Goal: Task Accomplishment & Management: Manage account settings

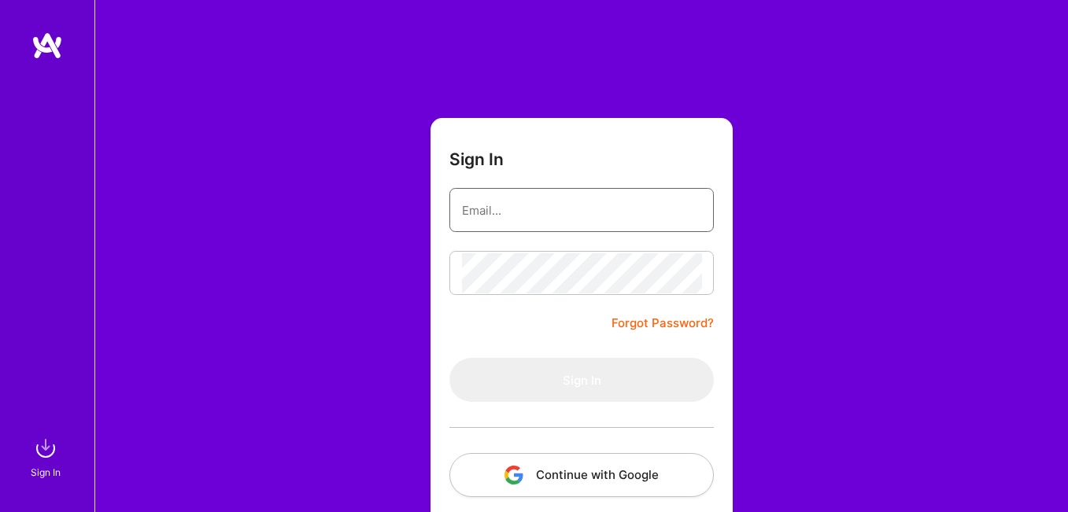
drag, startPoint x: 0, startPoint y: 0, endPoint x: 520, endPoint y: 227, distance: 566.8
click at [520, 220] on input "email" at bounding box center [581, 210] width 239 height 40
type input "serhii.voronovych@newgen.company"
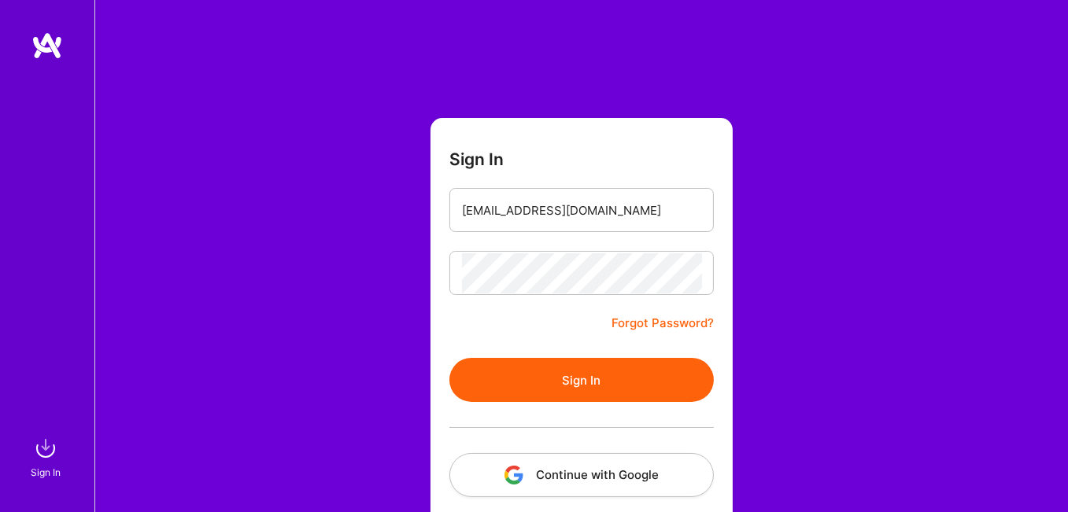
click at [619, 363] on button "Sign In" at bounding box center [581, 380] width 264 height 44
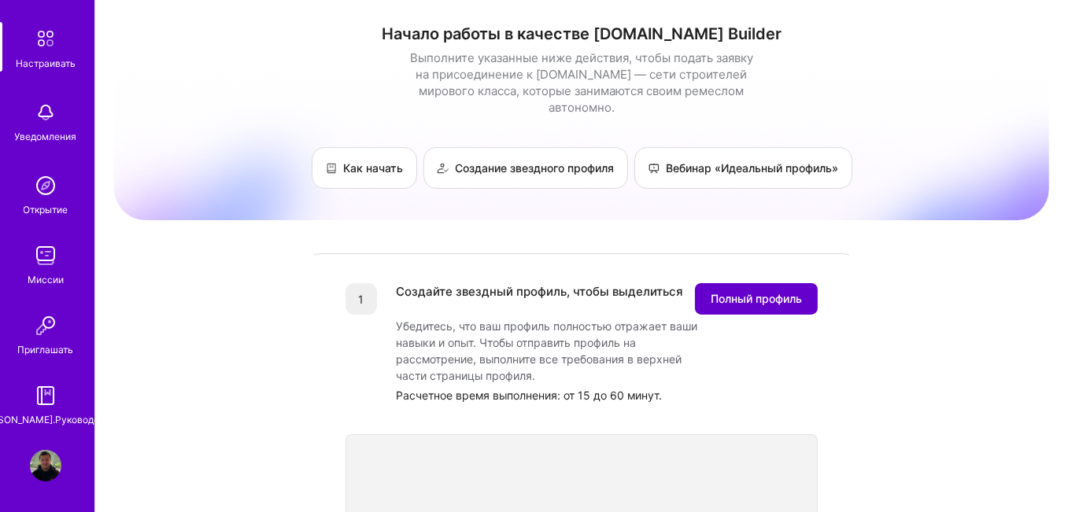
click at [740, 292] on font "Полный профиль" at bounding box center [756, 298] width 91 height 13
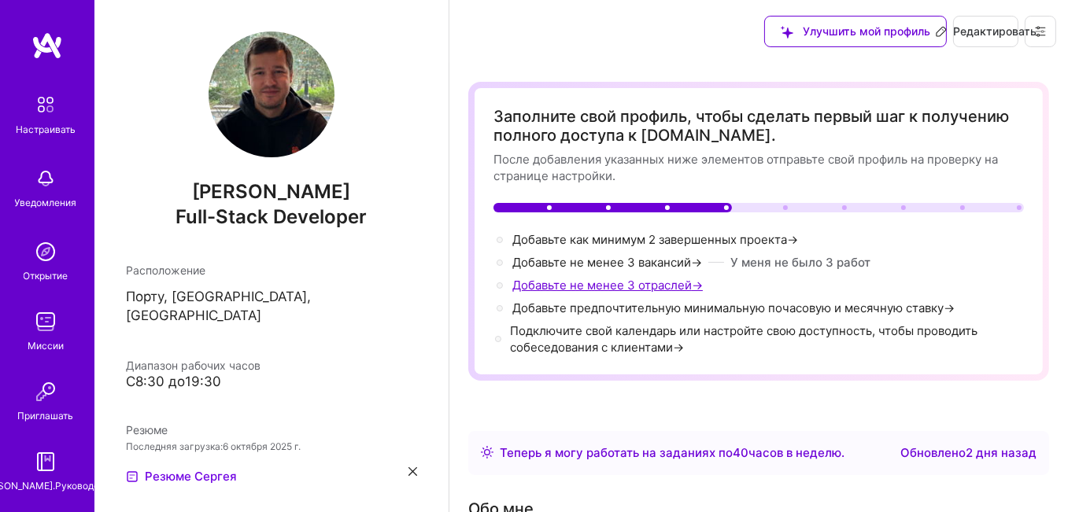
click at [616, 289] on font "Добавьте не менее 3 отраслей" at bounding box center [601, 285] width 179 height 15
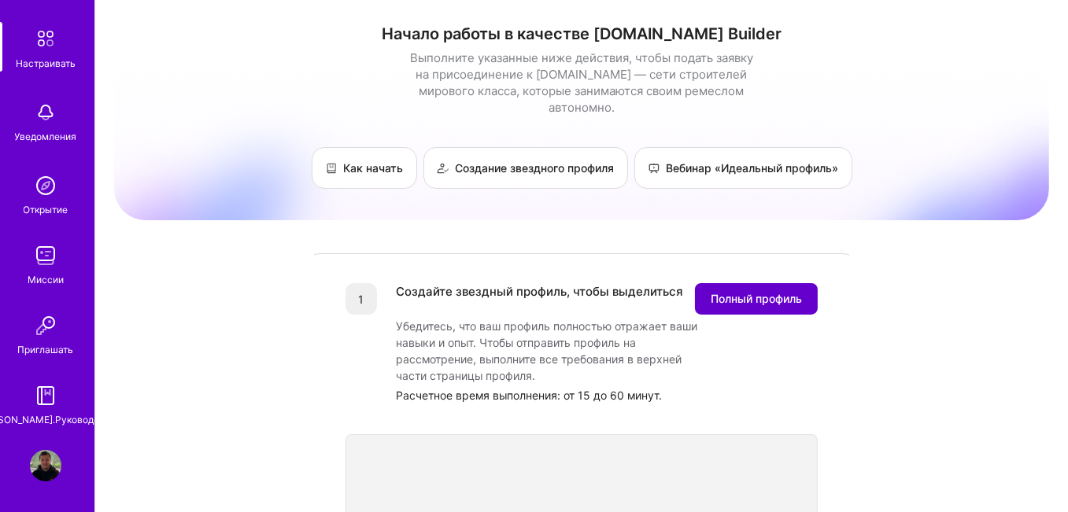
click at [723, 292] on font "Полный профиль" at bounding box center [756, 298] width 91 height 13
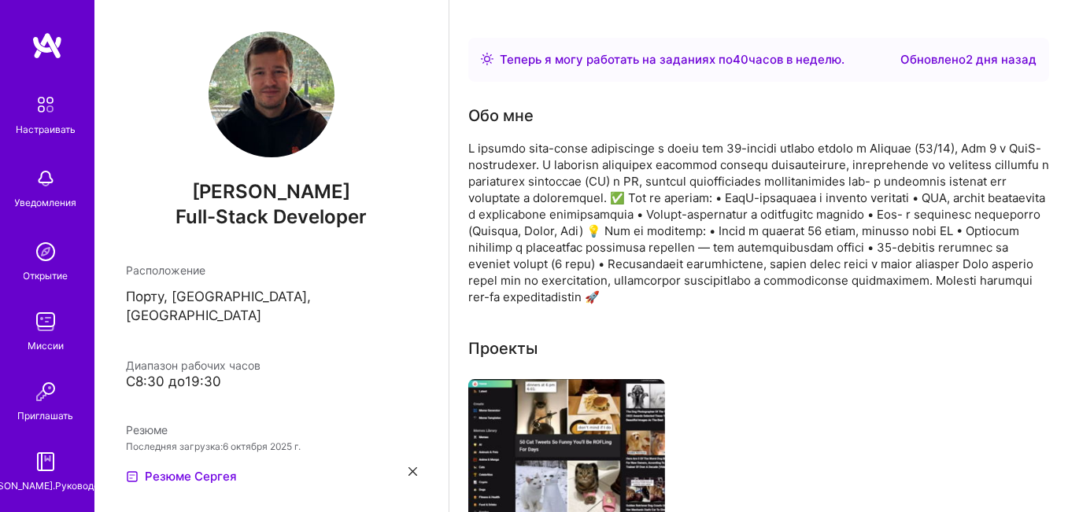
scroll to position [614, 0]
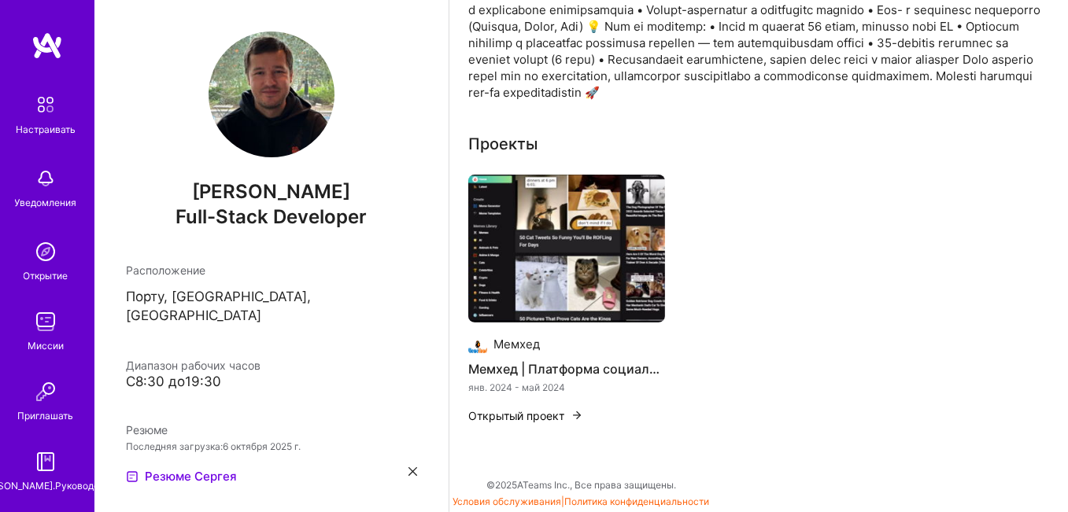
drag, startPoint x: 867, startPoint y: 163, endPoint x: 866, endPoint y: 146, distance: 16.6
click at [867, 162] on div "Проекты [PERSON_NAME] | Платформа социальных сетей янв. 2024 - май 2024 Открыты…" at bounding box center [758, 287] width 581 height 311
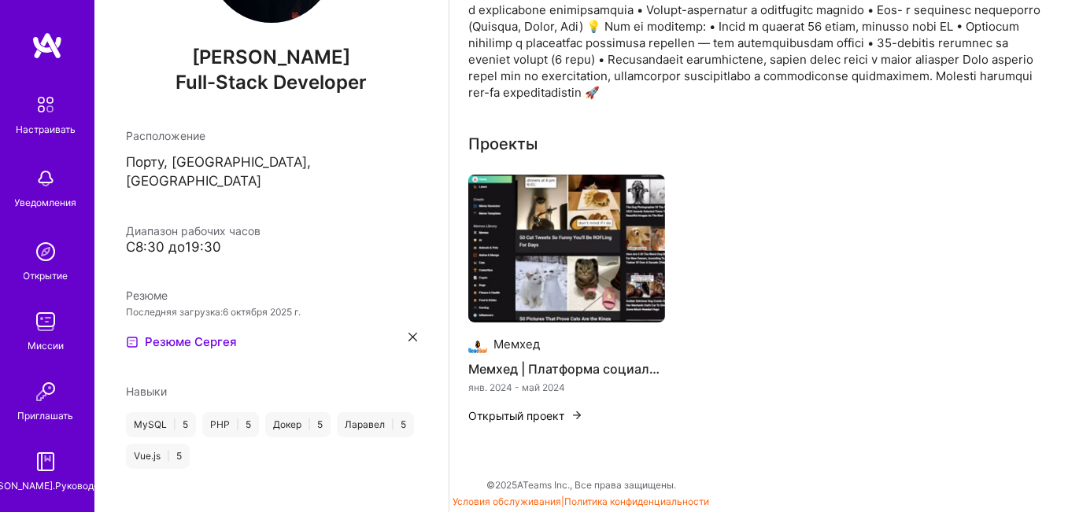
scroll to position [63, 0]
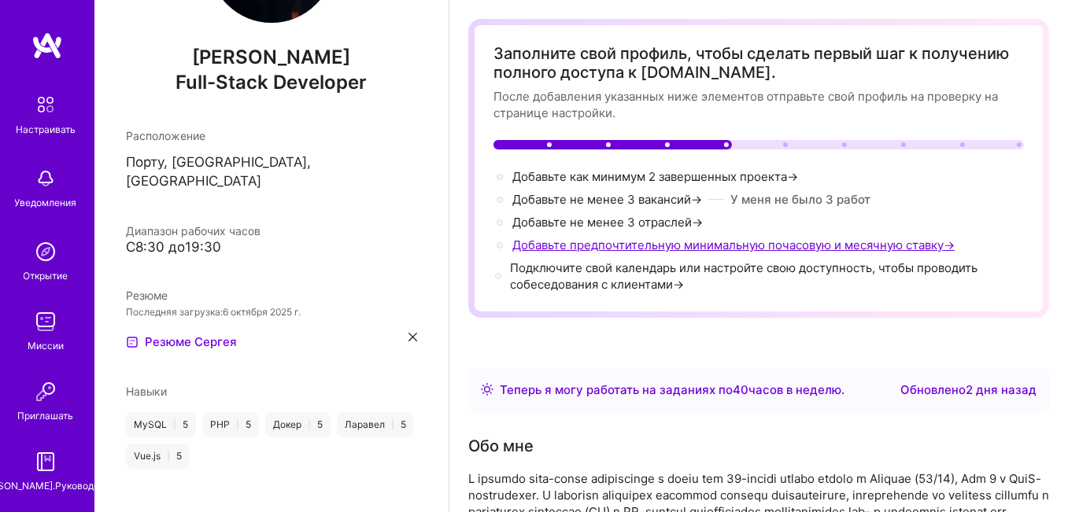
click at [569, 242] on font "Добавьте предпочтительную минимальную почасовую и месячную ставку" at bounding box center [727, 245] width 431 height 15
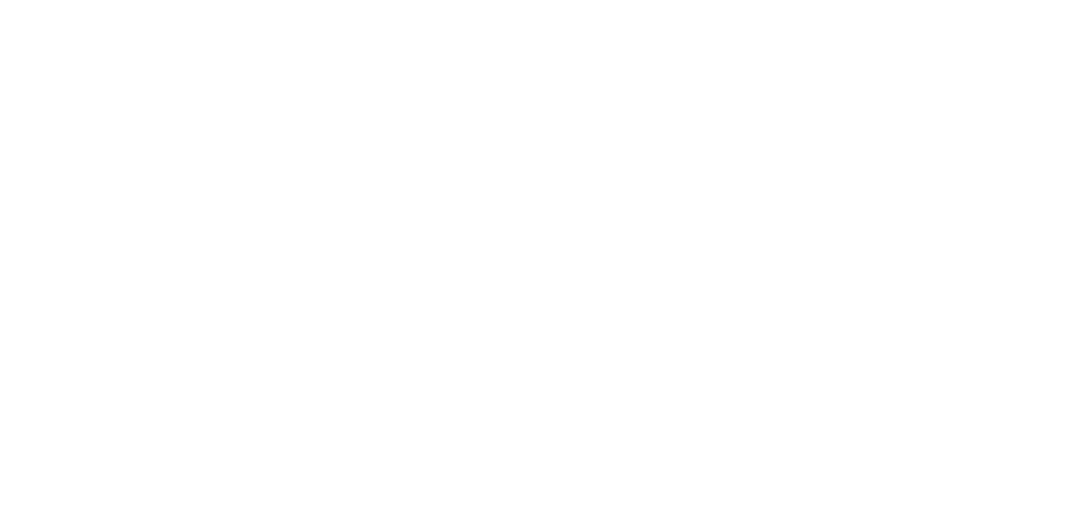
scroll to position [0, 0]
click at [724, 0] on html "Исходный текст Оцените этот перевод Ваш отзыв поможет нам улучшить Google Перев…" at bounding box center [540, 0] width 1080 height 0
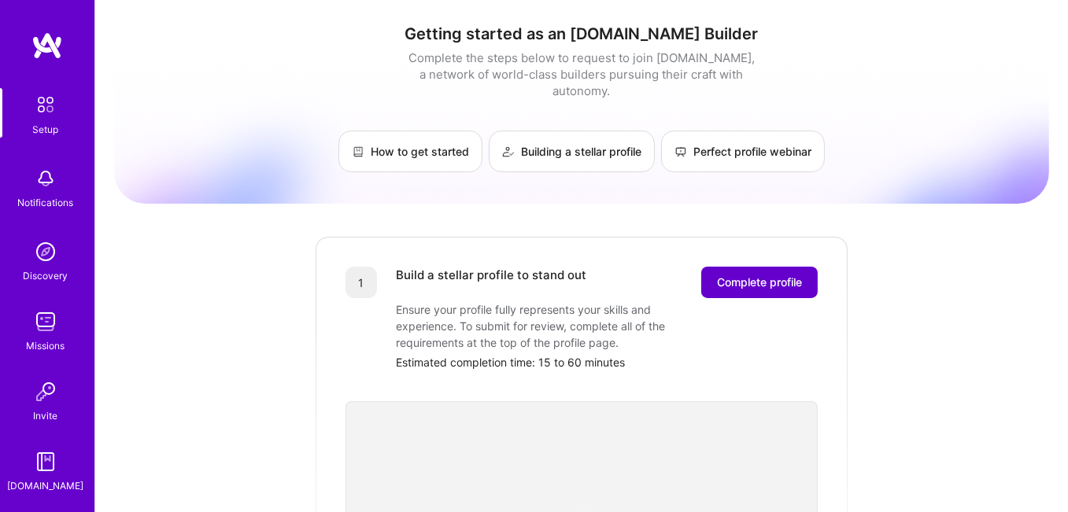
click at [756, 275] on span "Complete profile" at bounding box center [759, 283] width 85 height 16
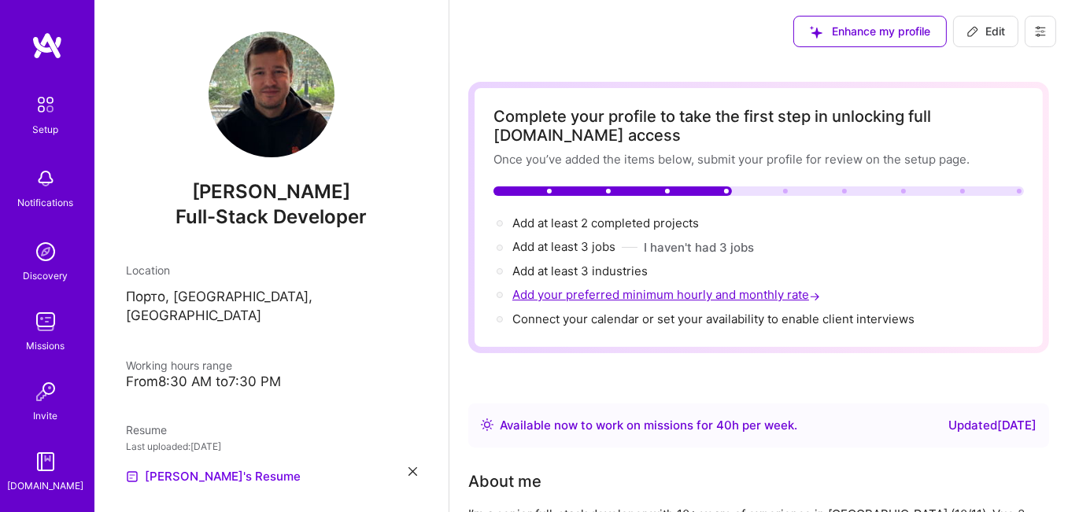
click at [586, 291] on span "Add your preferred minimum hourly and monthly rate →" at bounding box center [667, 294] width 311 height 15
select select "US"
select select "Right Now"
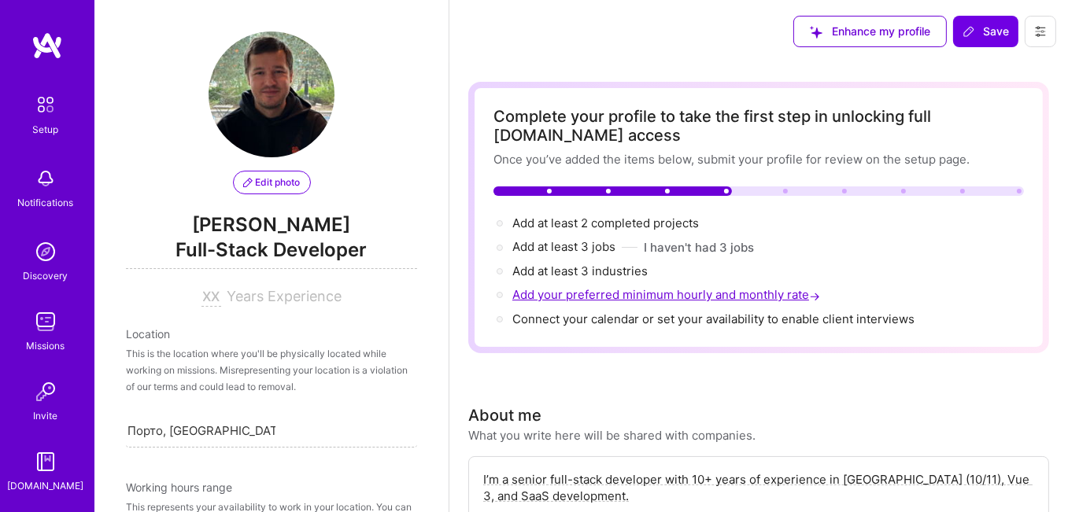
scroll to position [1246, 0]
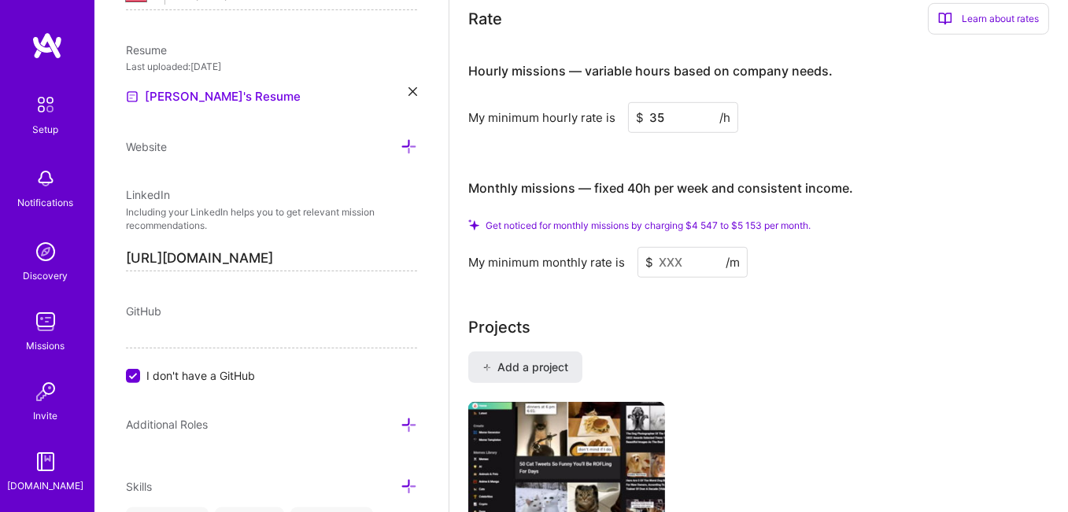
click at [685, 254] on input at bounding box center [693, 262] width 110 height 31
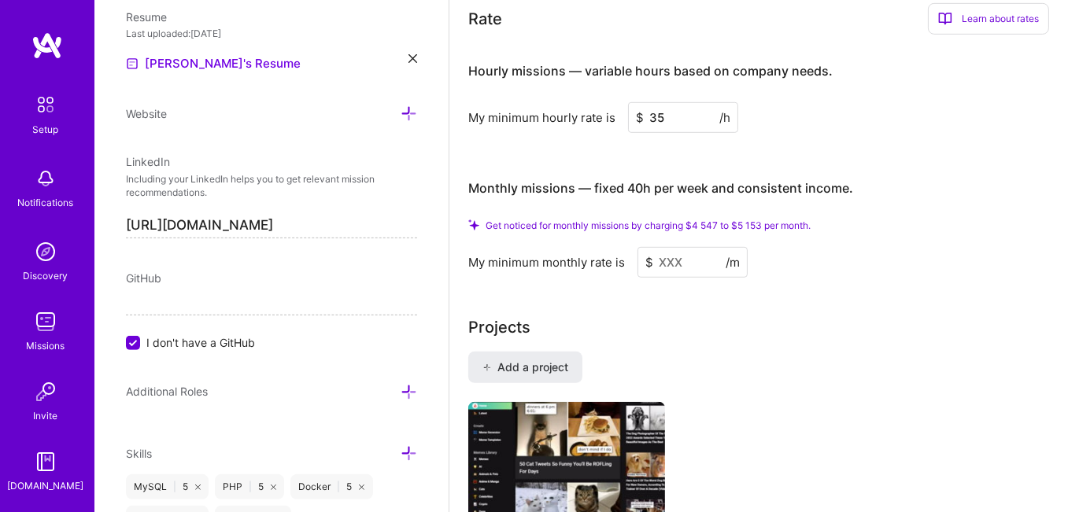
scroll to position [663, 0]
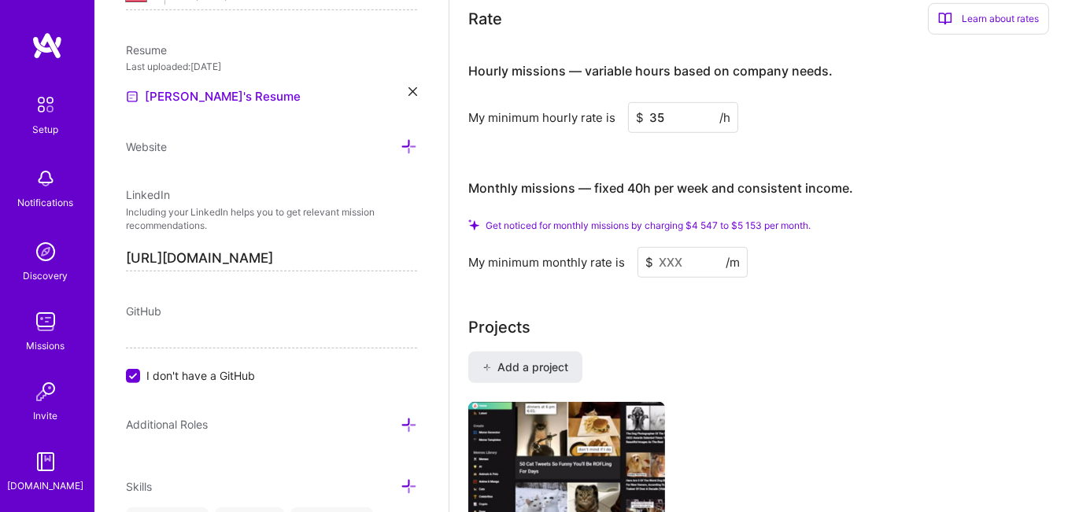
click at [686, 261] on input at bounding box center [693, 262] width 110 height 31
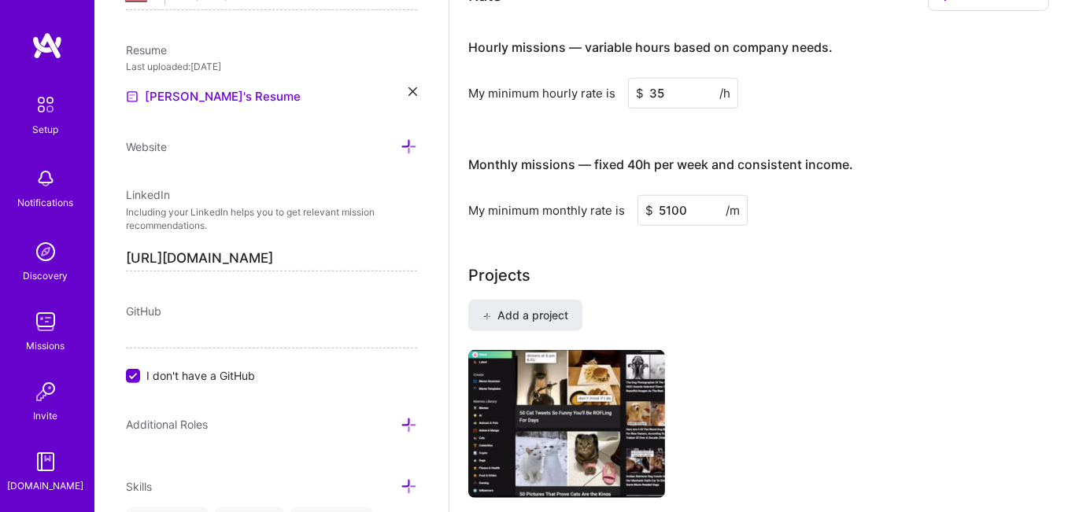
type input "5100"
click at [814, 315] on div "Add a project Memehead Memehead | Social Media Platform янв. 2024 - май 2024 Ed…" at bounding box center [758, 459] width 581 height 319
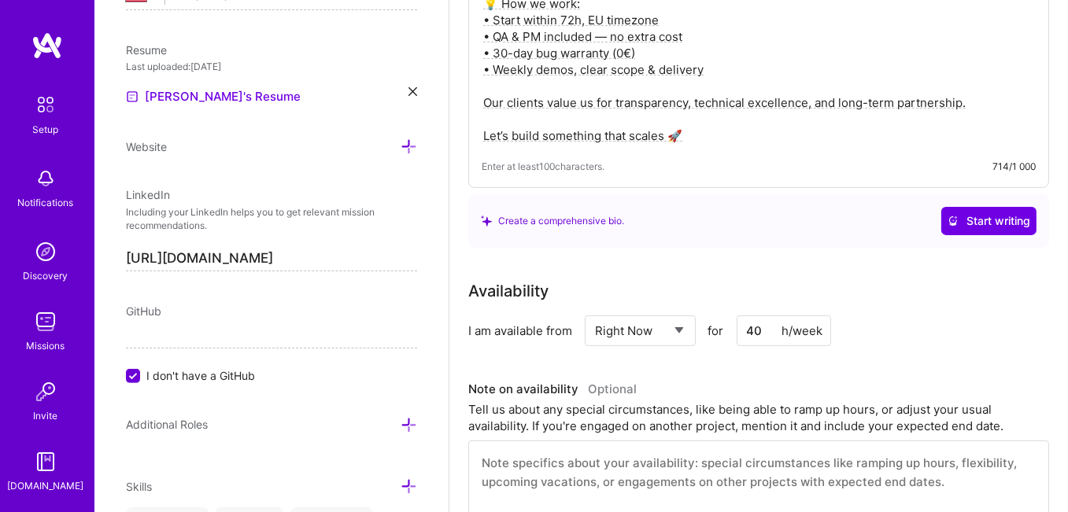
scroll to position [820, 0]
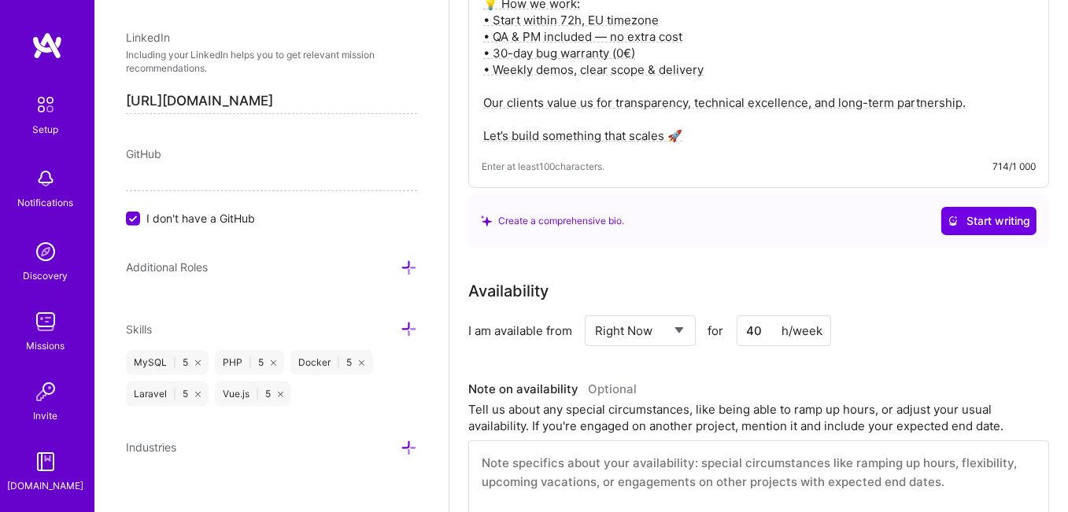
click at [135, 219] on input "I don't have a GitHub" at bounding box center [135, 220] width 14 height 14
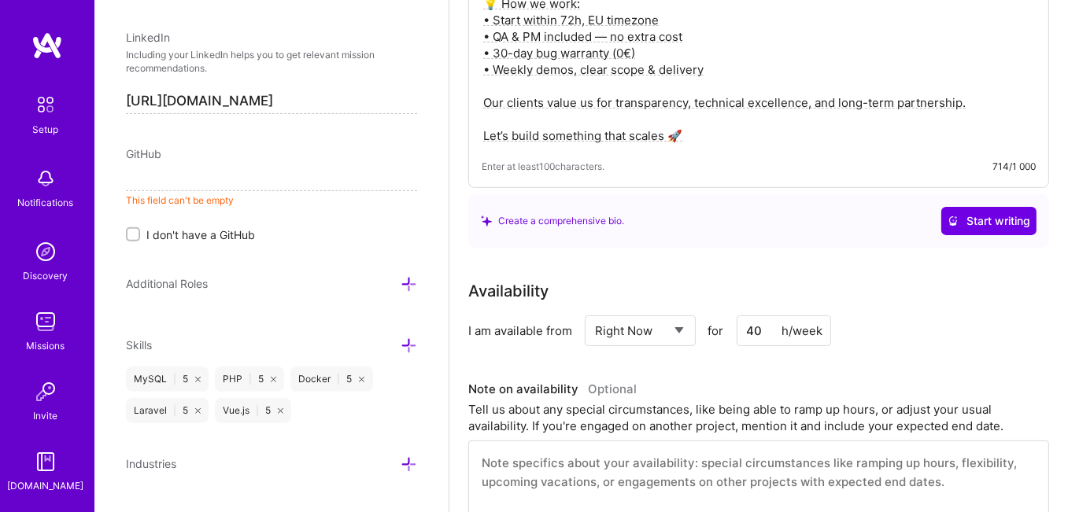
paste input "https://github.com/serhii-sv"
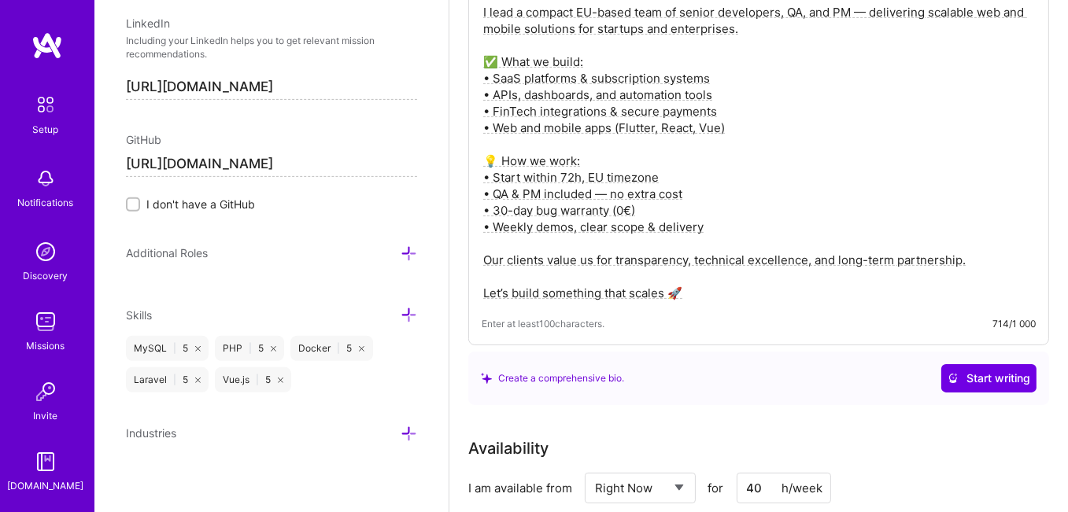
scroll to position [0, 0]
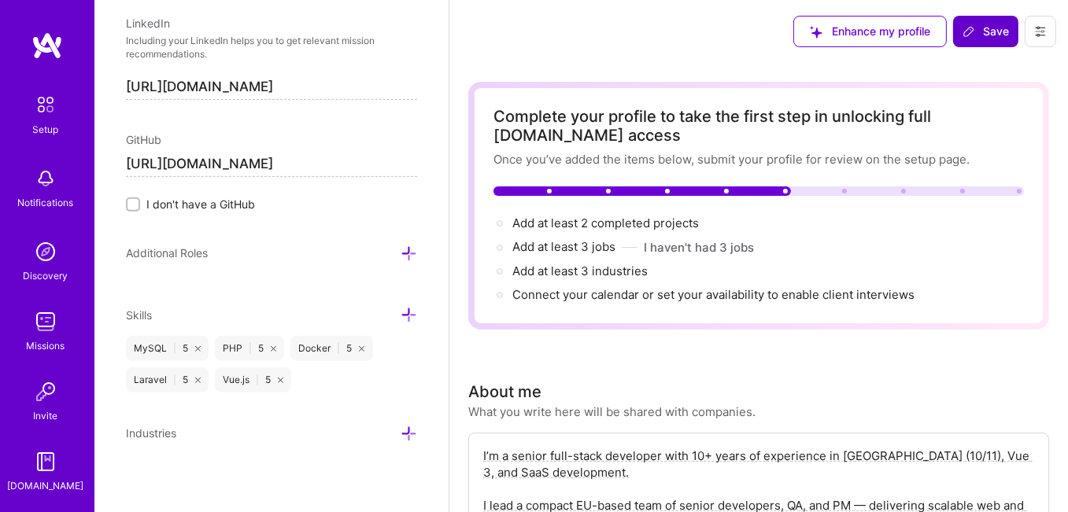
type input "https://github.com/serhii-sv"
click at [990, 31] on span "Save" at bounding box center [986, 32] width 46 height 16
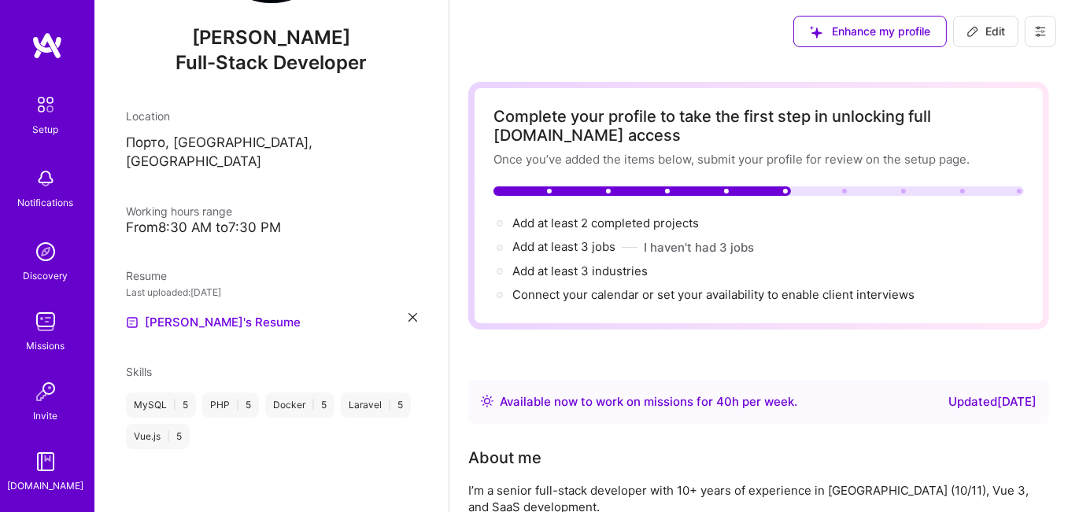
scroll to position [135, 0]
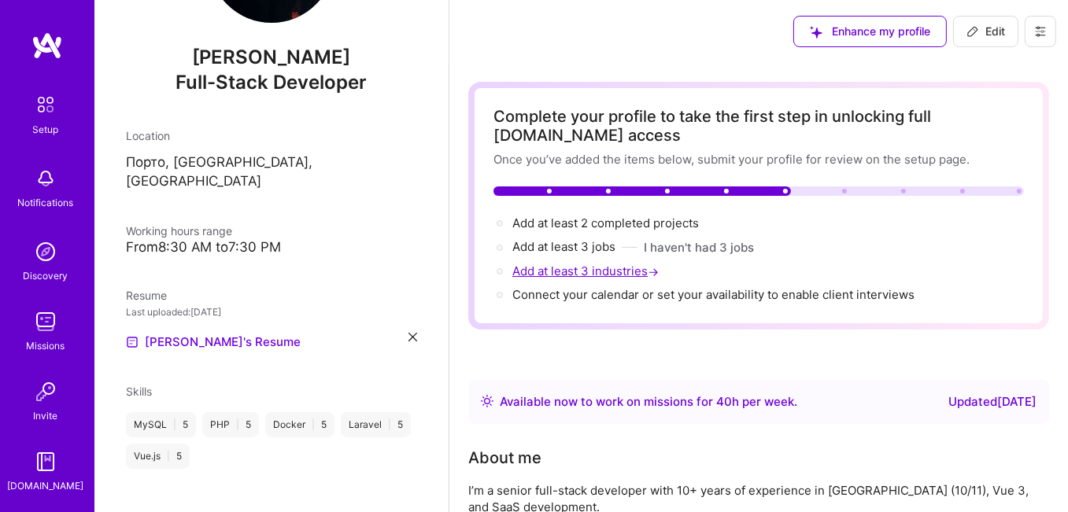
click at [560, 273] on span "Add at least 3 industries →" at bounding box center [587, 271] width 150 height 15
select select "US"
select select "Right Now"
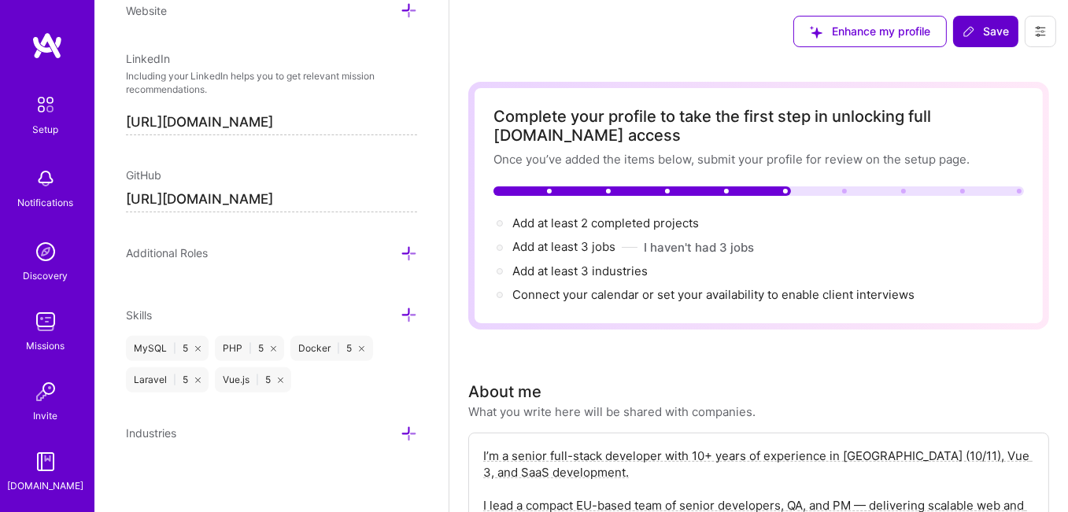
scroll to position [157, 0]
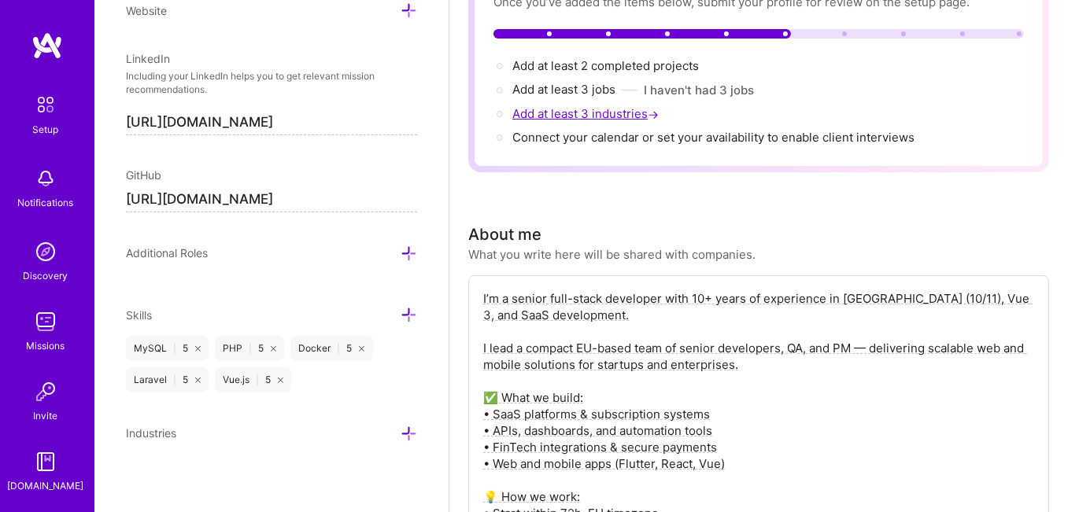
click at [608, 111] on span "Add at least 3 industries →" at bounding box center [587, 113] width 150 height 15
click at [655, 113] on span "→" at bounding box center [653, 114] width 11 height 17
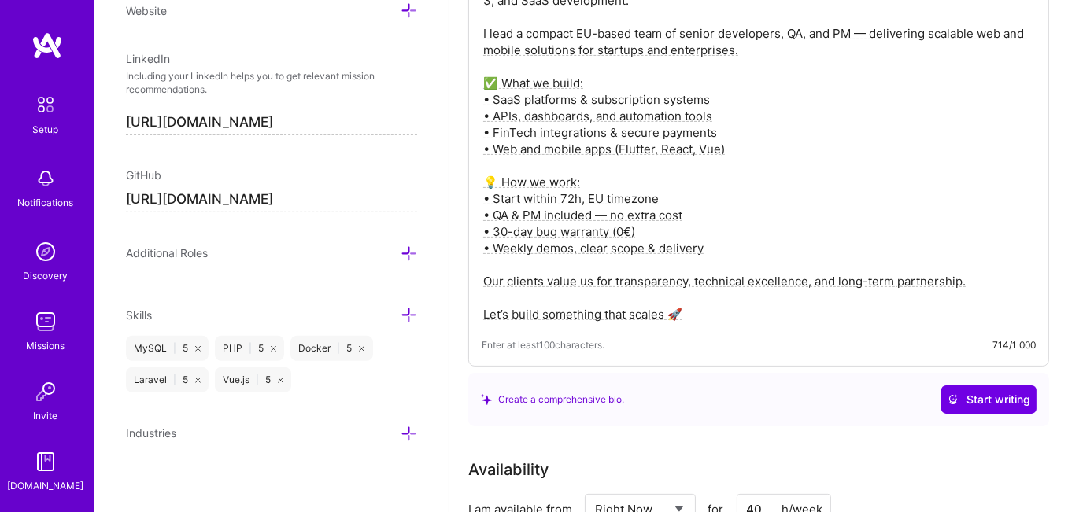
scroll to position [630, 0]
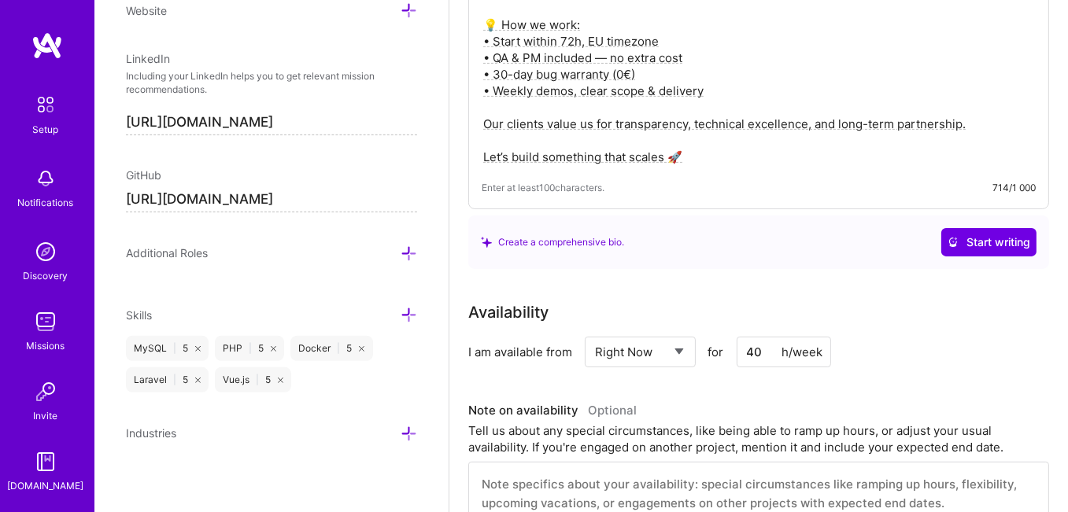
click at [401, 428] on icon at bounding box center [409, 434] width 17 height 17
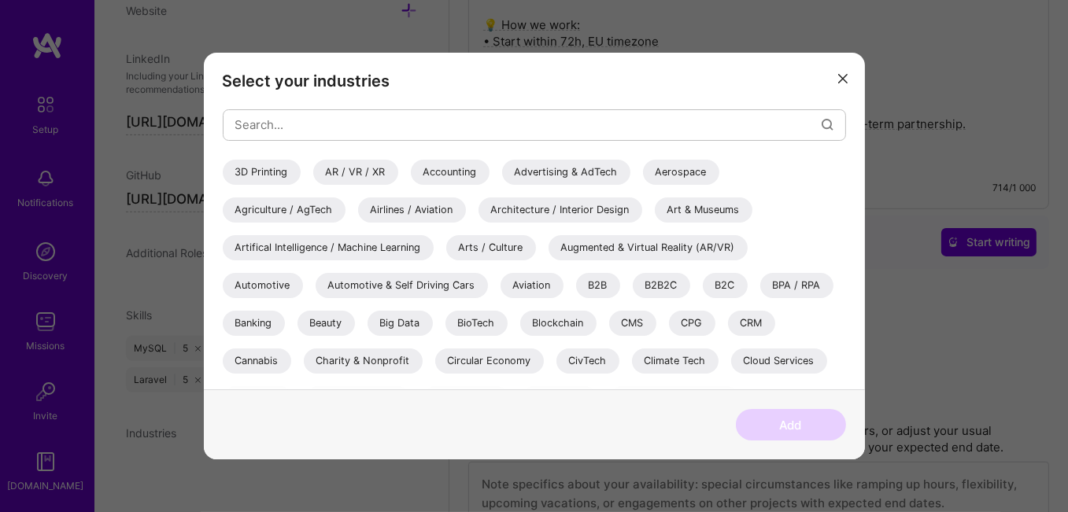
scroll to position [157, 0]
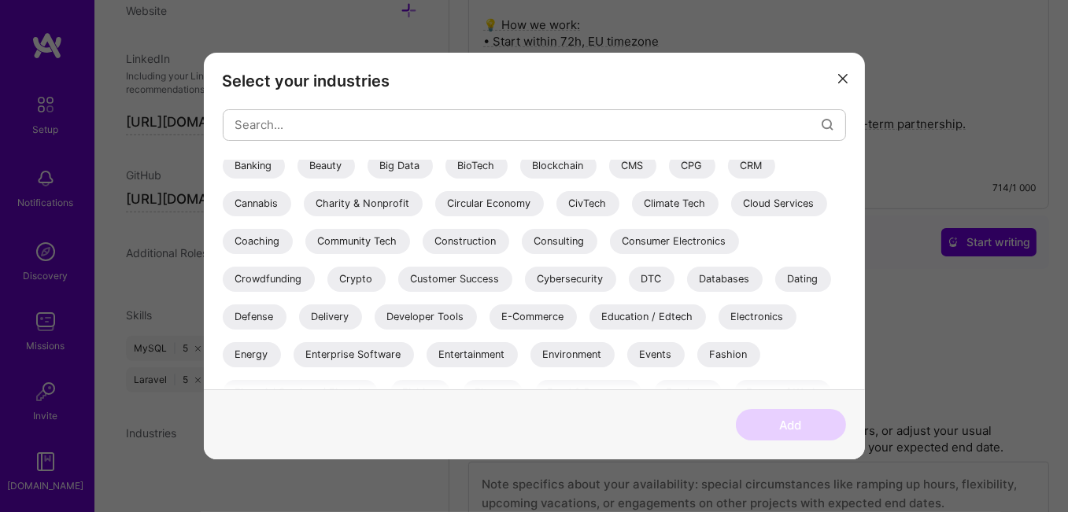
click at [535, 319] on div "E-Commerce" at bounding box center [533, 317] width 87 height 25
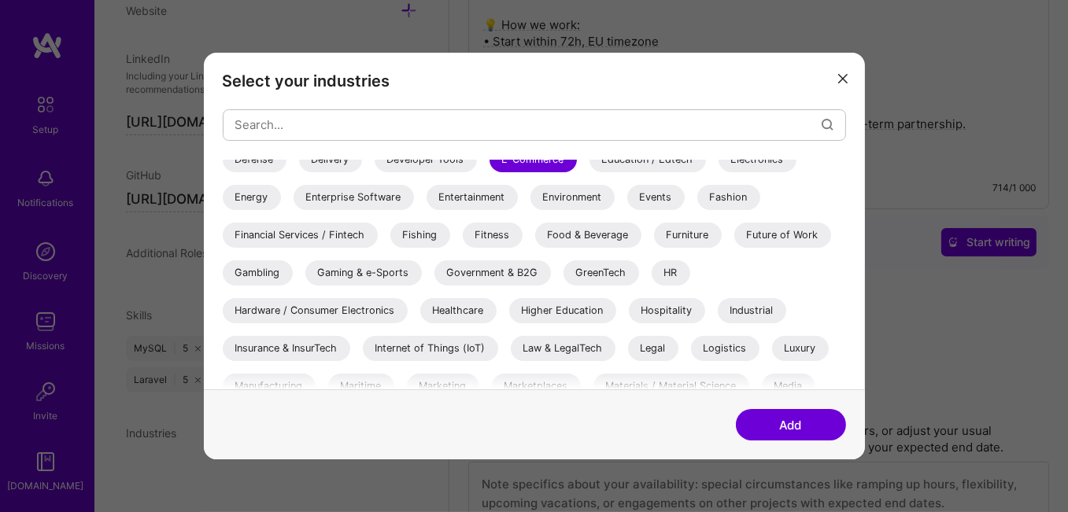
scroll to position [394, 0]
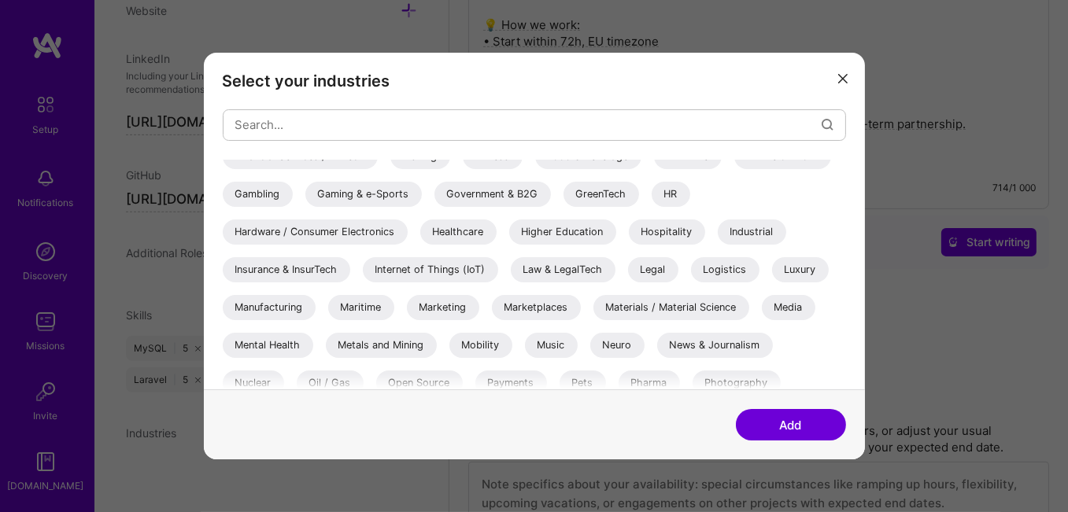
click at [518, 305] on div "Marketplaces" at bounding box center [536, 307] width 89 height 25
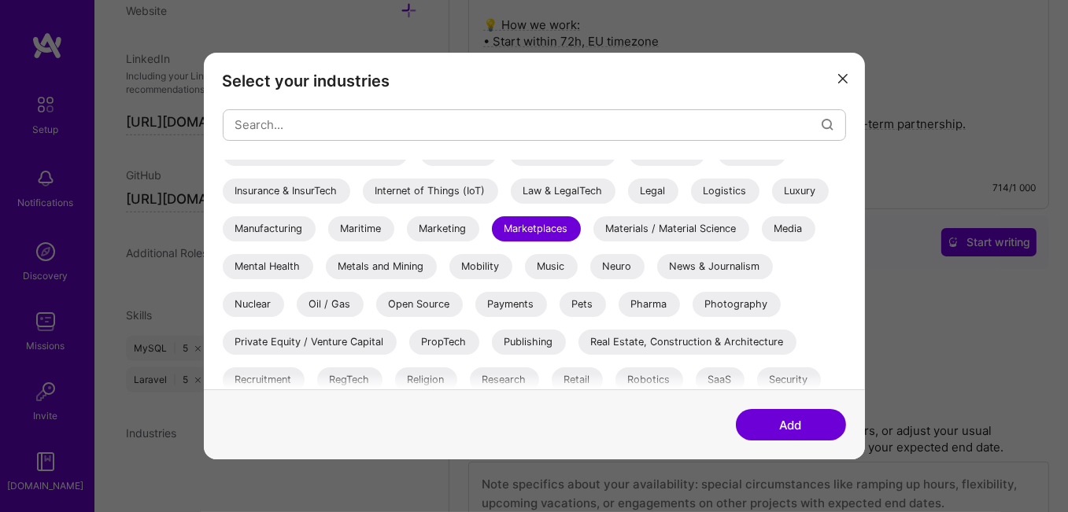
scroll to position [551, 0]
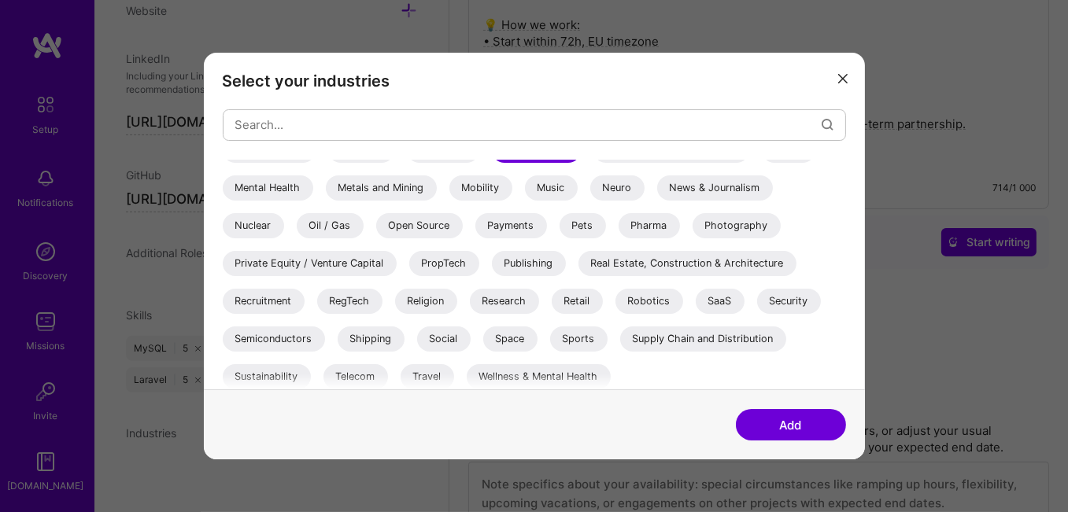
click at [720, 307] on div "SaaS" at bounding box center [720, 301] width 49 height 25
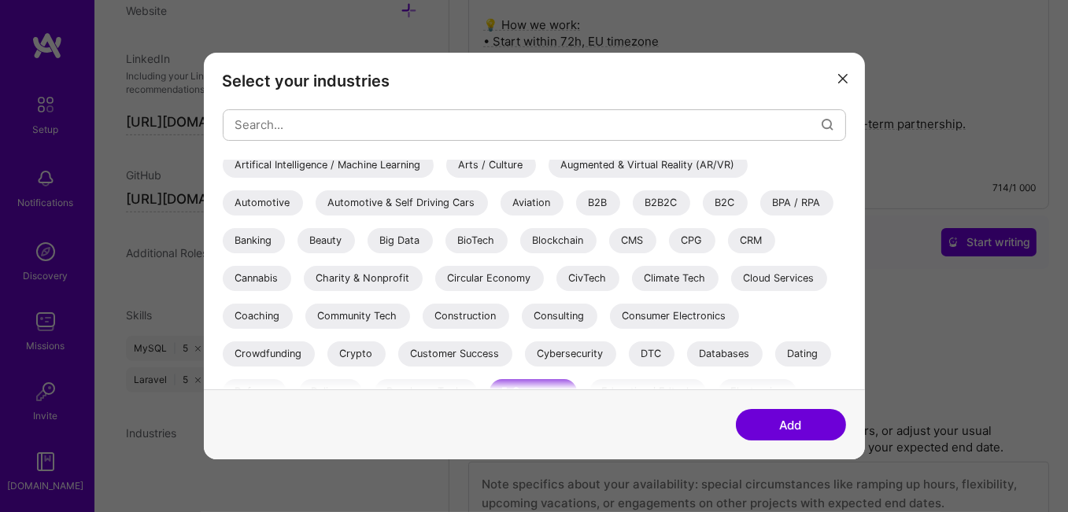
scroll to position [0, 0]
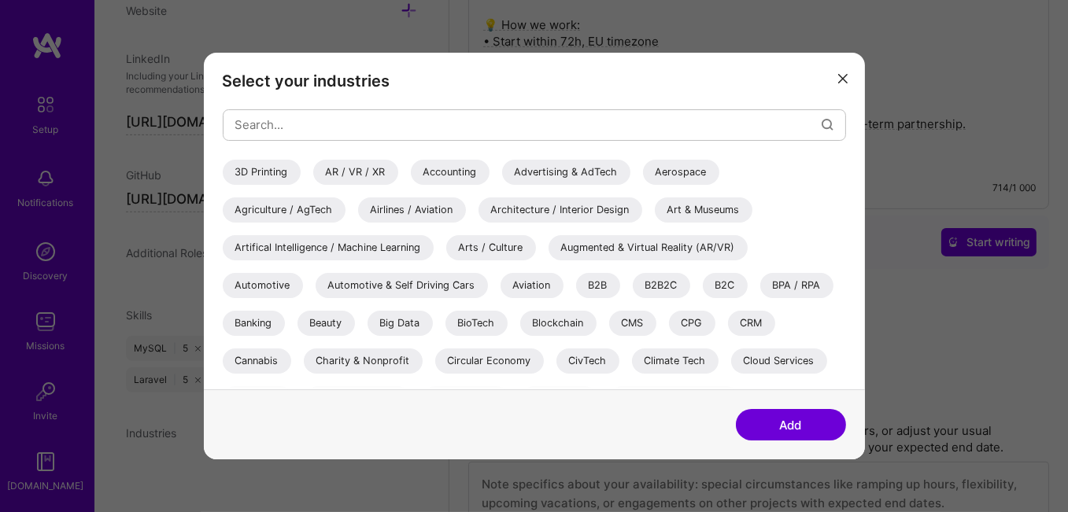
click at [284, 247] on div "Artifical Intelligence / Machine Learning" at bounding box center [328, 247] width 211 height 25
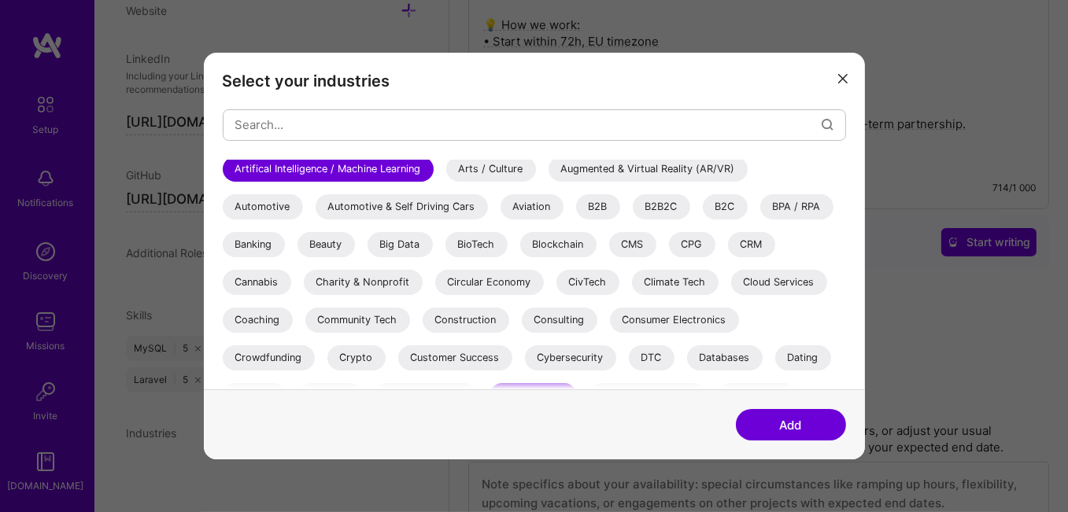
scroll to position [157, 0]
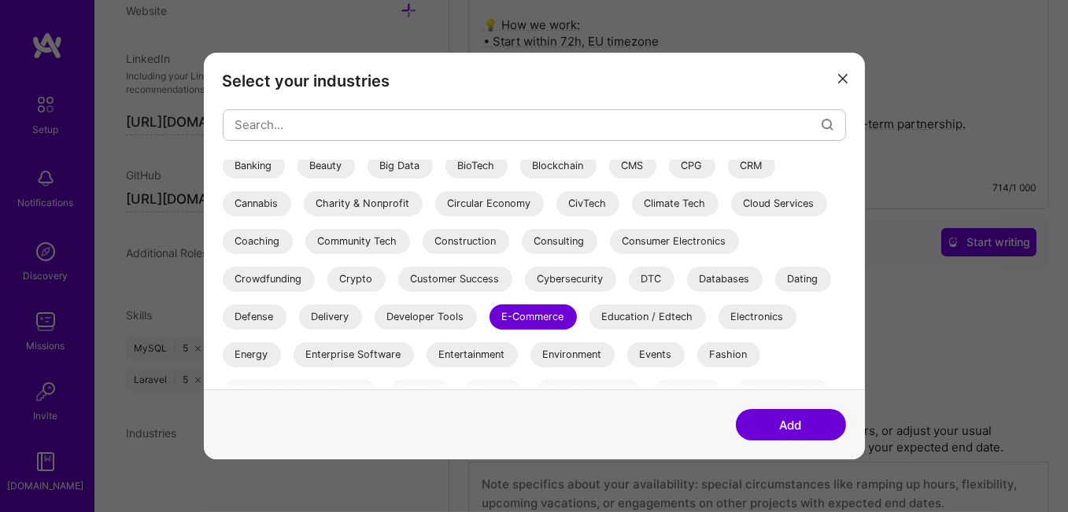
click at [543, 241] on div "Consulting" at bounding box center [560, 241] width 76 height 25
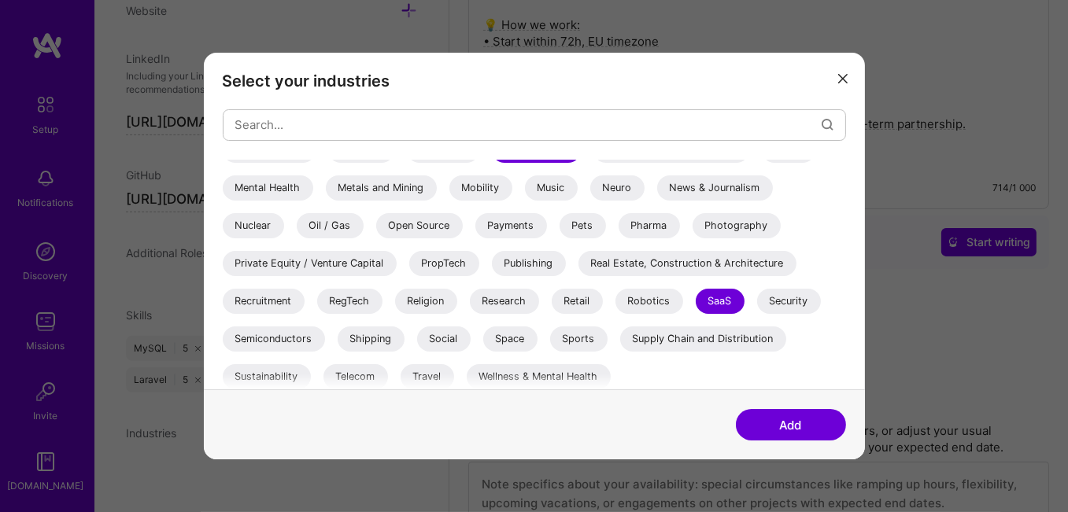
scroll to position [555, 0]
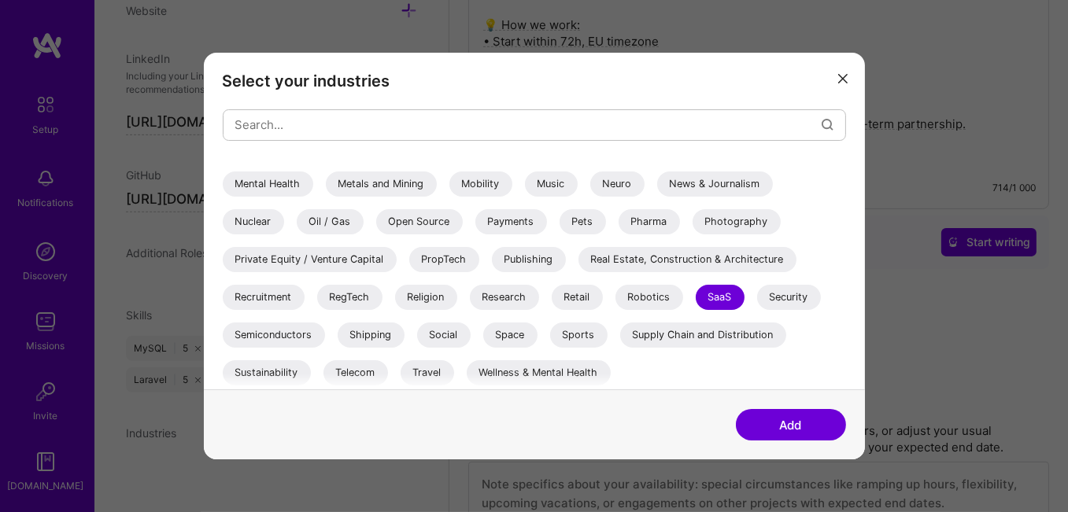
click at [781, 424] on button "Add" at bounding box center [791, 424] width 110 height 31
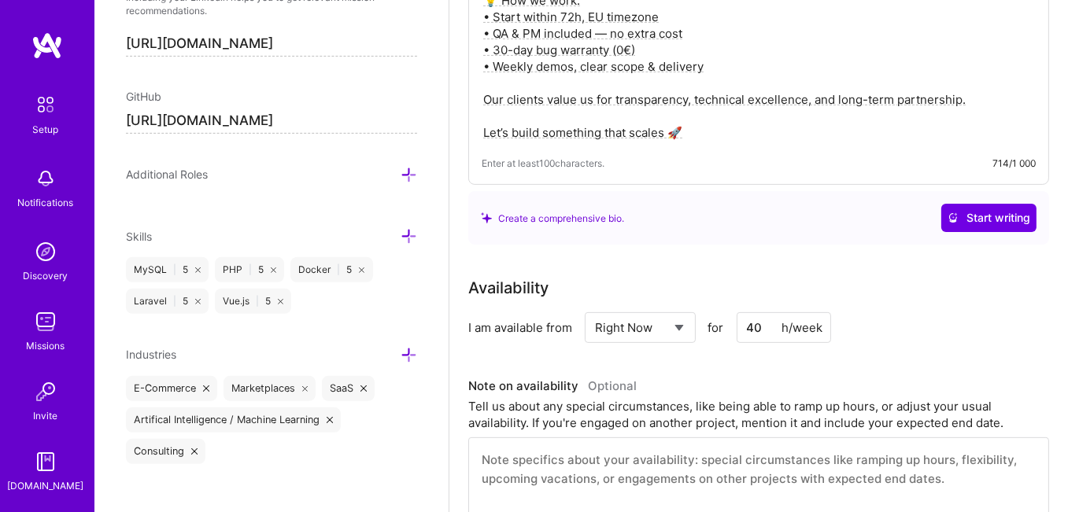
scroll to position [887, 0]
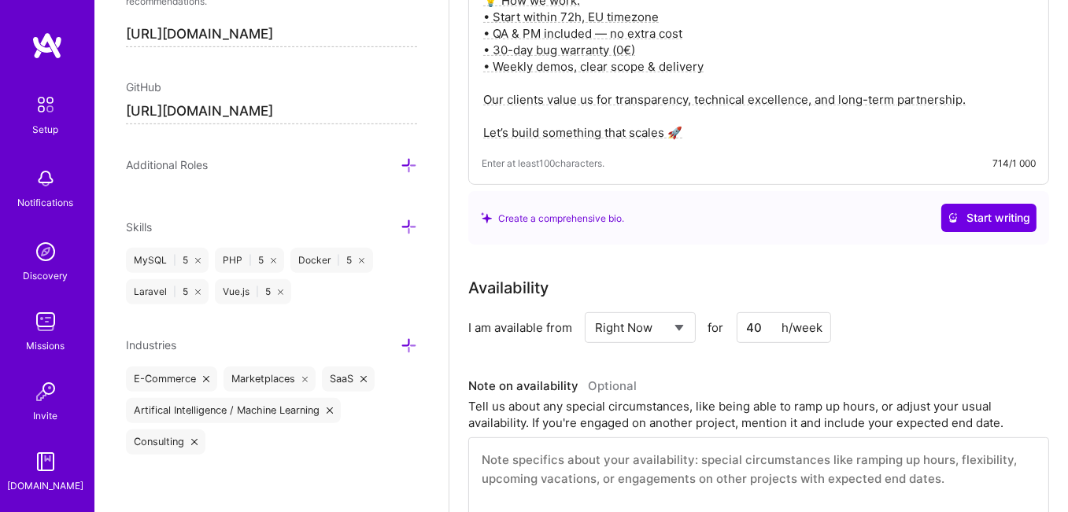
click at [401, 220] on icon at bounding box center [409, 227] width 17 height 17
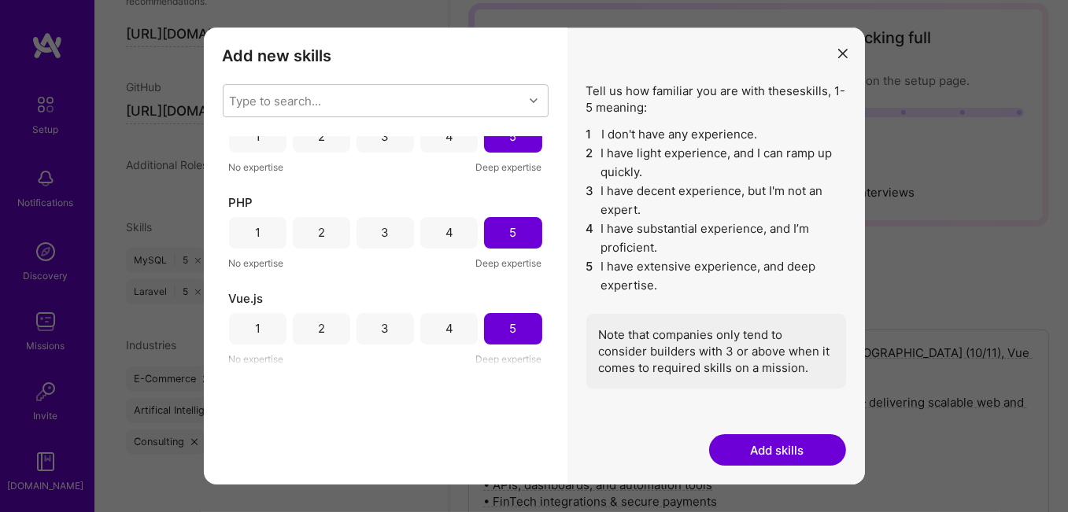
scroll to position [0, 0]
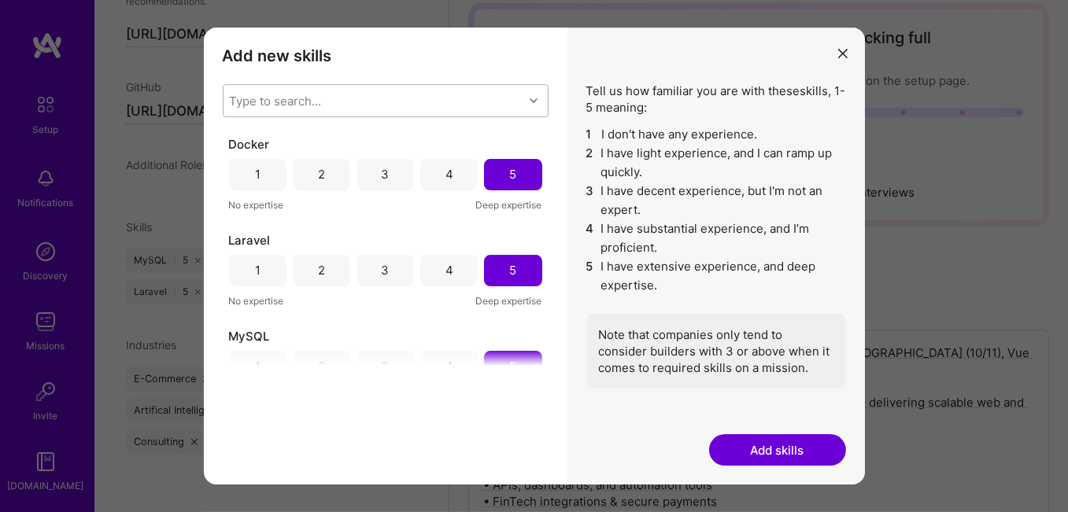
click at [335, 99] on div "Type to search..." at bounding box center [374, 100] width 300 height 31
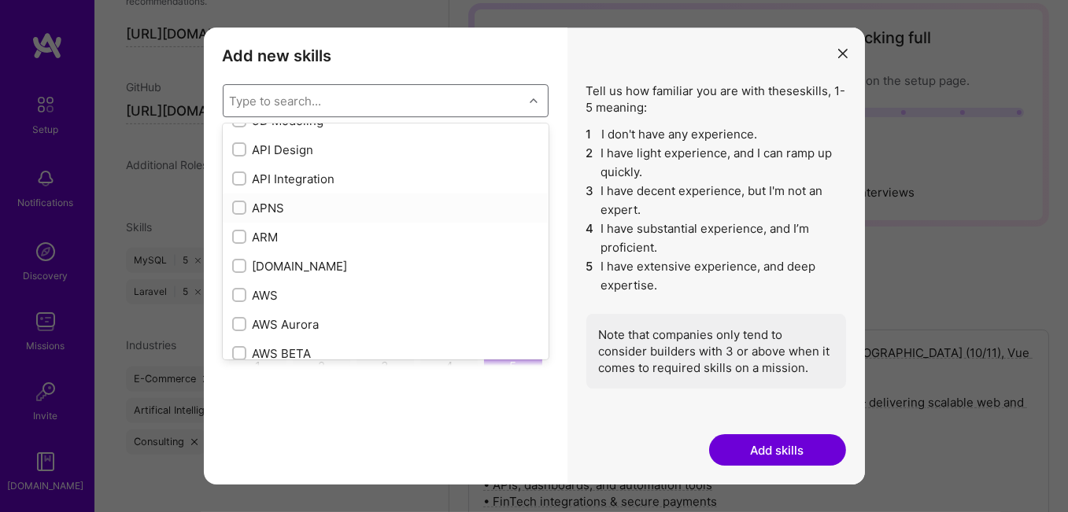
scroll to position [157, 0]
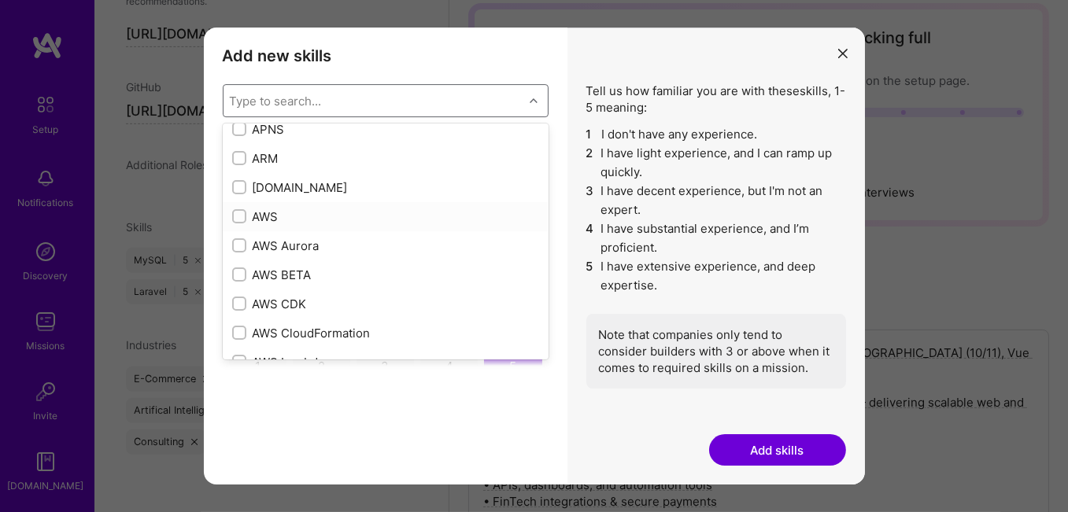
click at [236, 216] on input "modal" at bounding box center [240, 217] width 11 height 11
checkbox input "true"
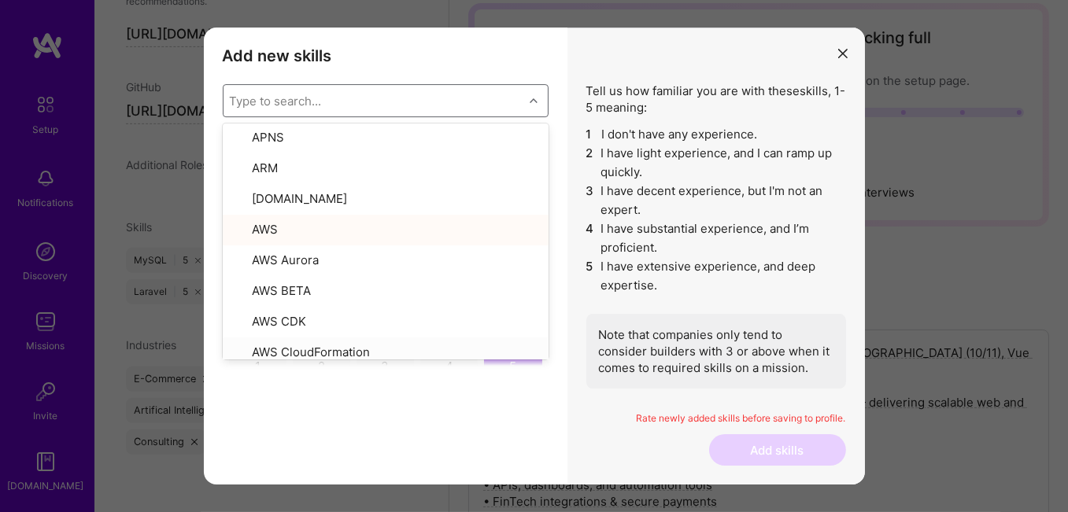
click at [532, 416] on div "Add new skills Tell us how familiar you are with given skills, using between 1 …" at bounding box center [386, 257] width 364 height 458
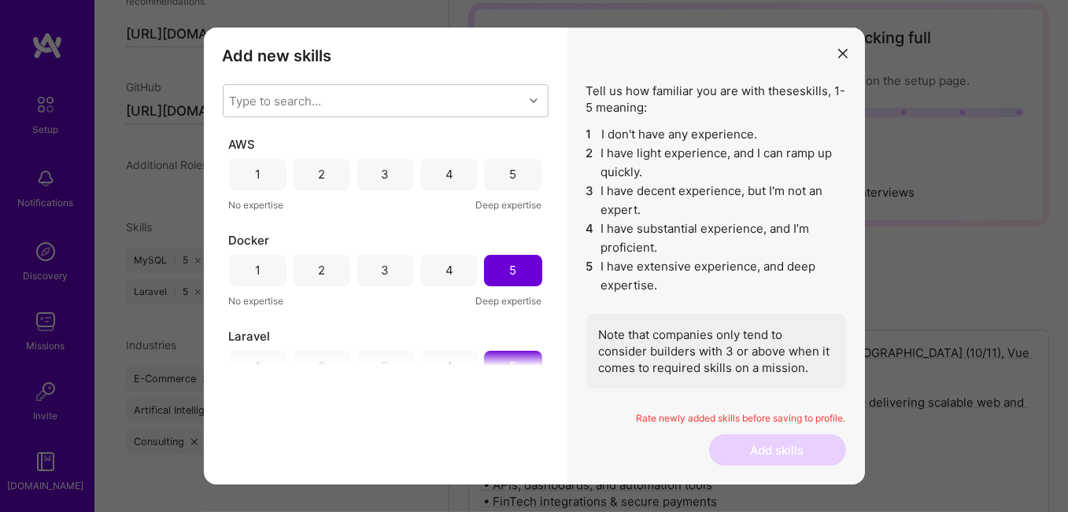
click at [497, 176] on div "5" at bounding box center [512, 174] width 57 height 31
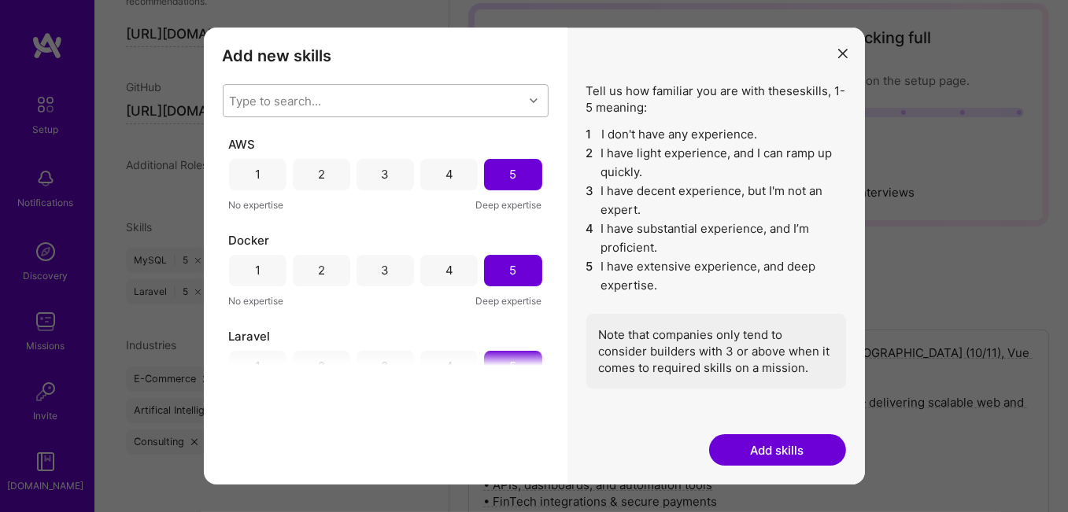
click at [370, 103] on div "Type to search..." at bounding box center [374, 100] width 300 height 31
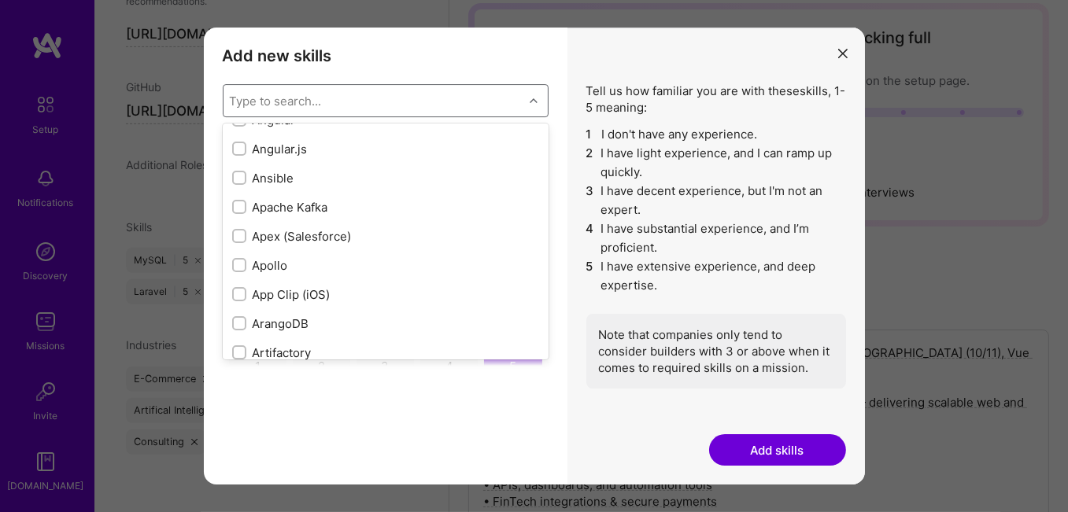
scroll to position [945, 0]
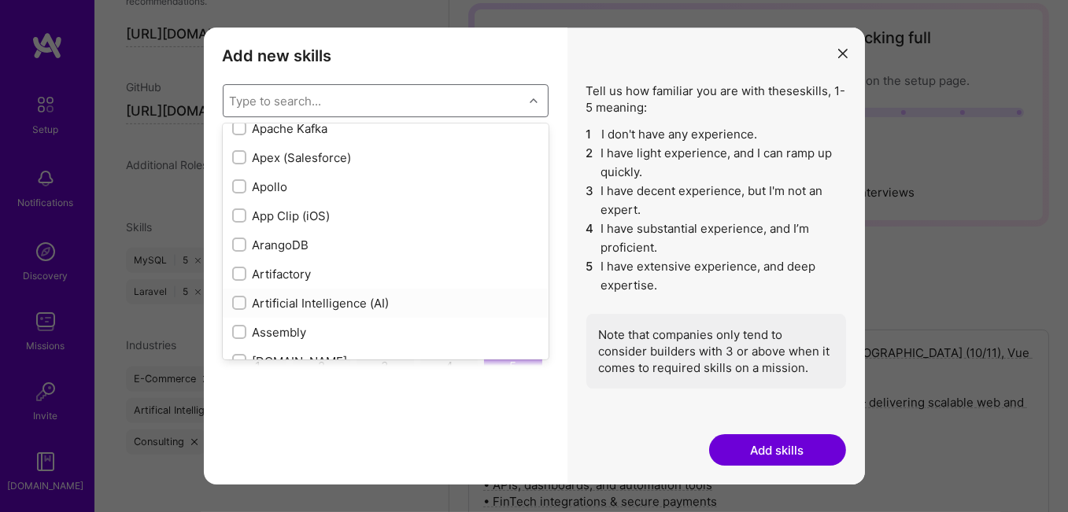
click at [240, 301] on input "modal" at bounding box center [240, 303] width 11 height 11
checkbox input "true"
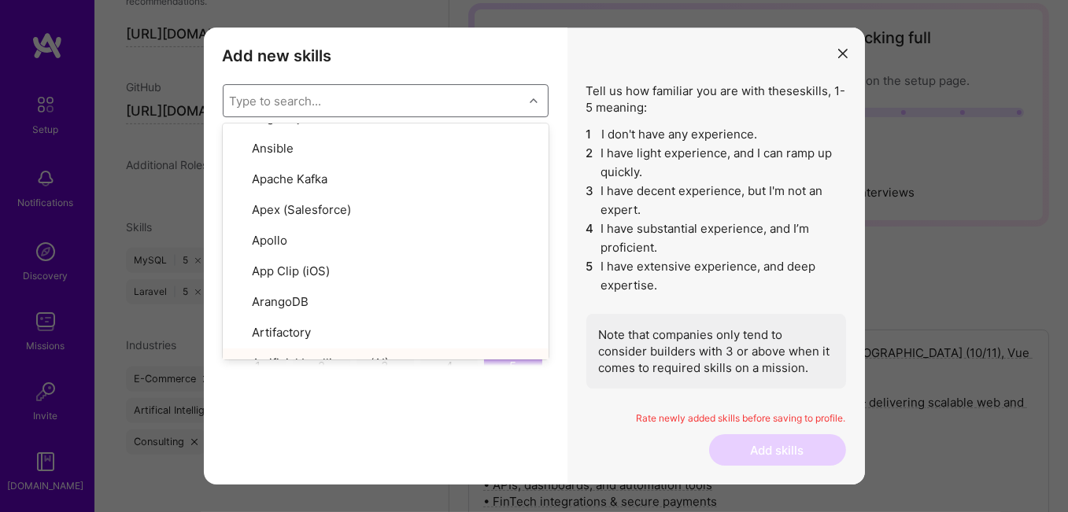
click at [536, 418] on div "Add new skills Tell us how familiar you are with given skills, using between 1 …" at bounding box center [386, 257] width 364 height 458
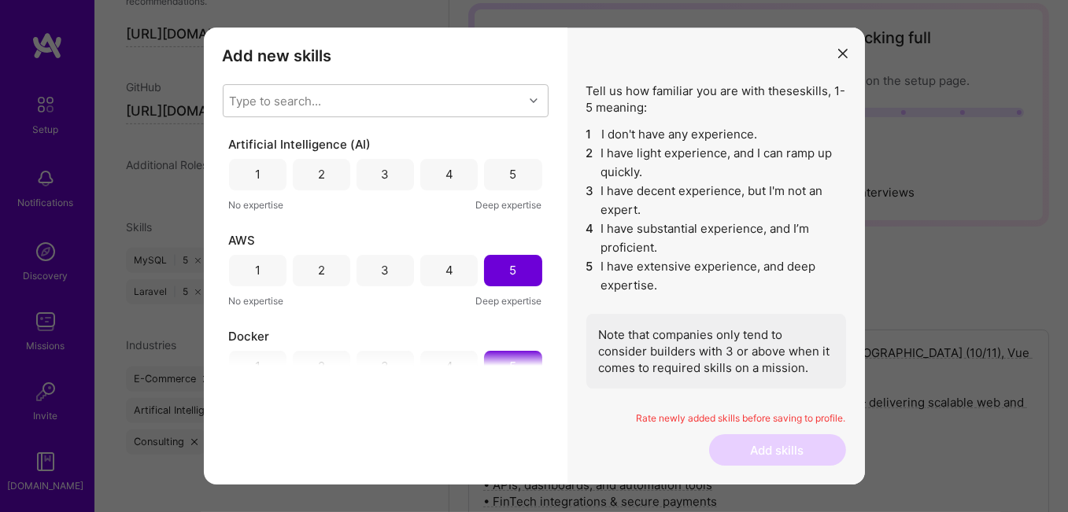
click at [509, 179] on div "5" at bounding box center [512, 174] width 7 height 17
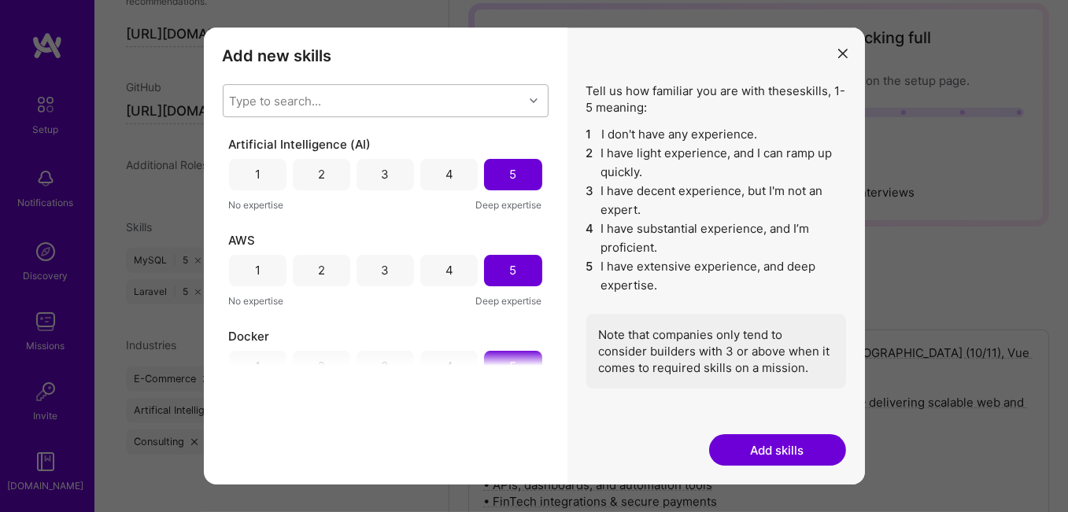
click at [315, 96] on div "Type to search..." at bounding box center [275, 100] width 92 height 17
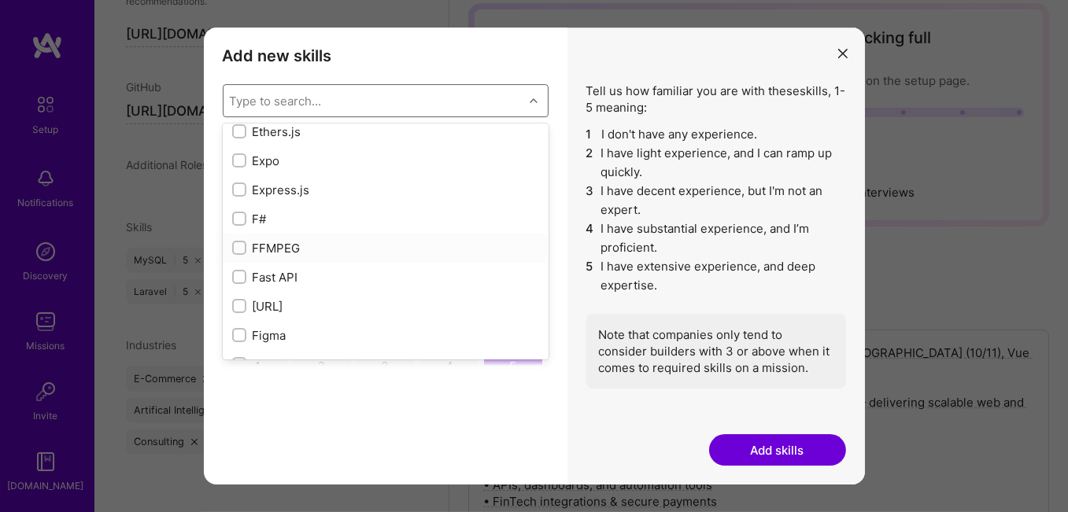
scroll to position [3700, 0]
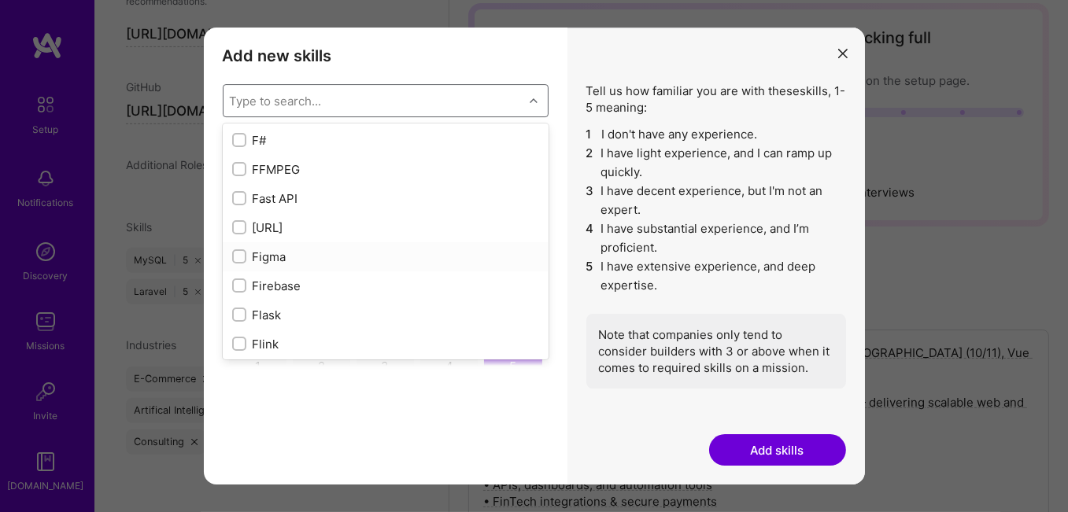
click at [240, 256] on input "modal" at bounding box center [240, 257] width 11 height 11
checkbox input "true"
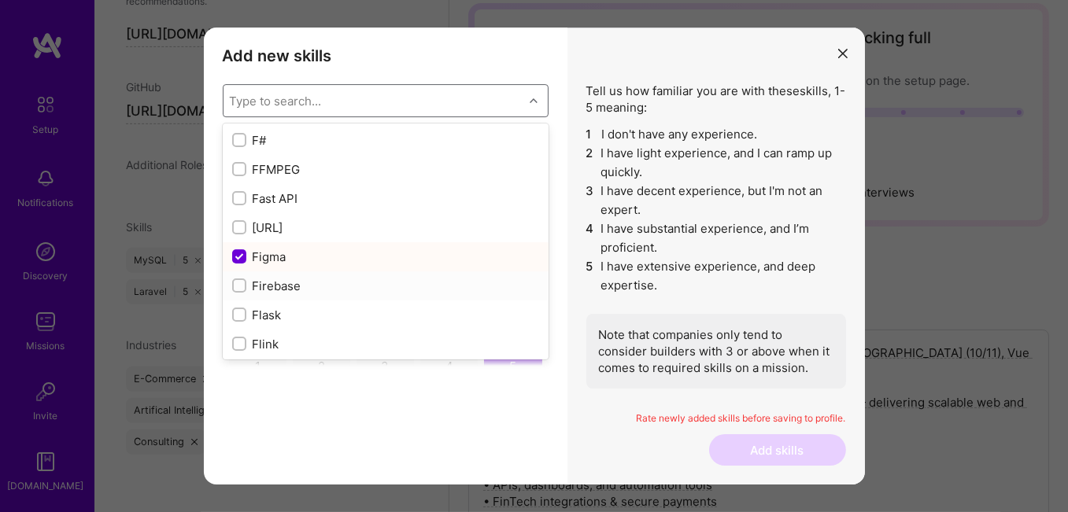
click at [239, 282] on input "modal" at bounding box center [240, 286] width 11 height 11
checkbox input "true"
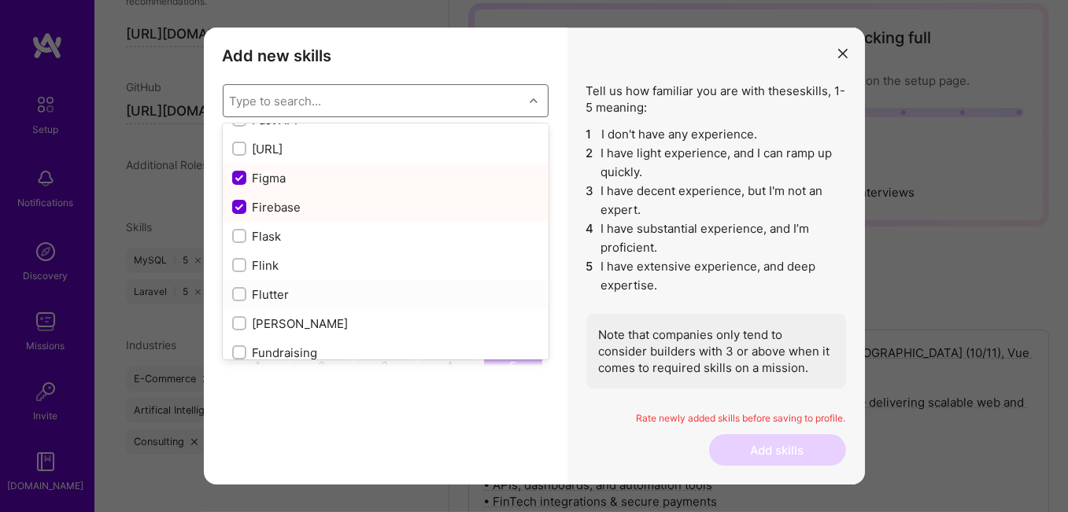
click at [242, 290] on input "modal" at bounding box center [240, 295] width 11 height 11
checkbox input "true"
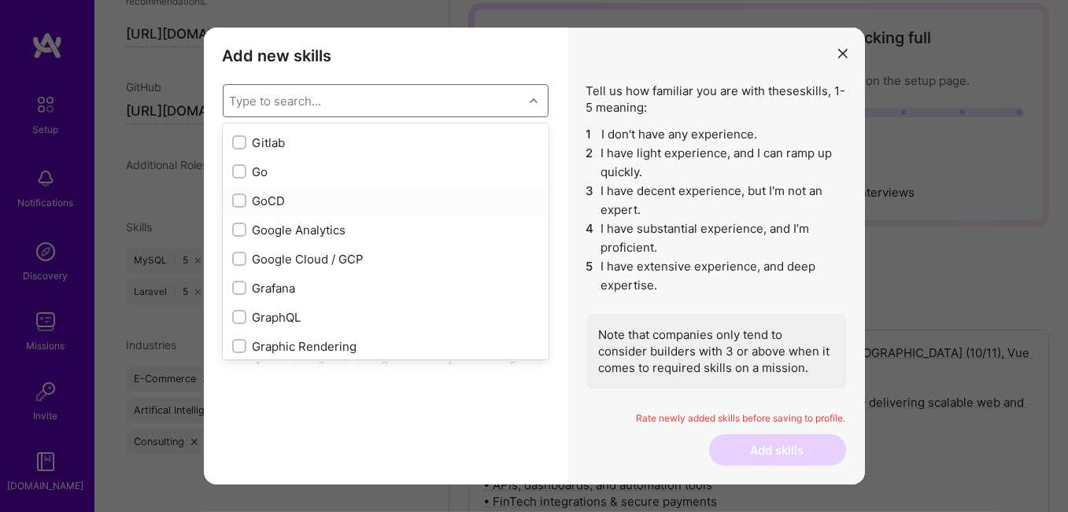
scroll to position [4329, 0]
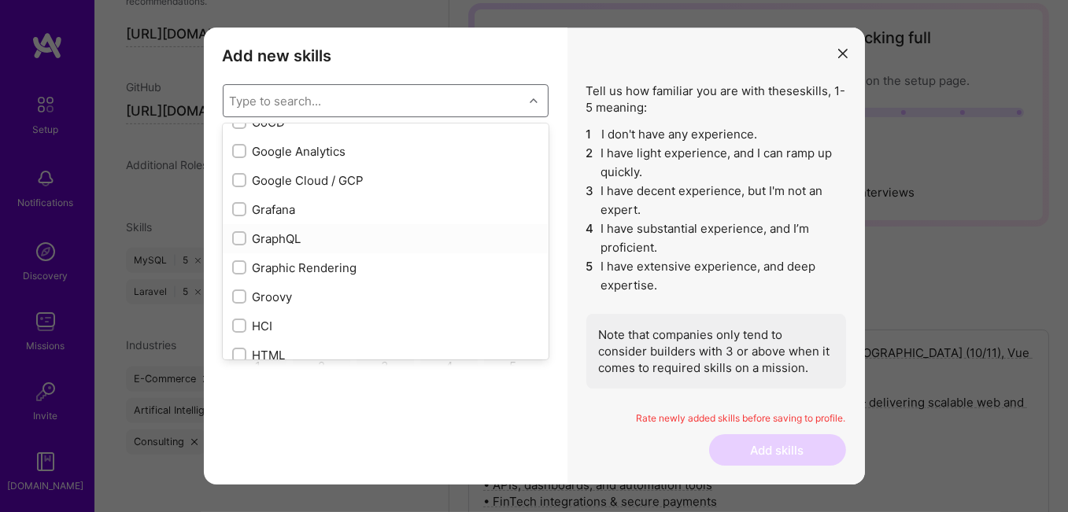
click at [241, 234] on input "modal" at bounding box center [240, 239] width 11 height 11
checkbox input "true"
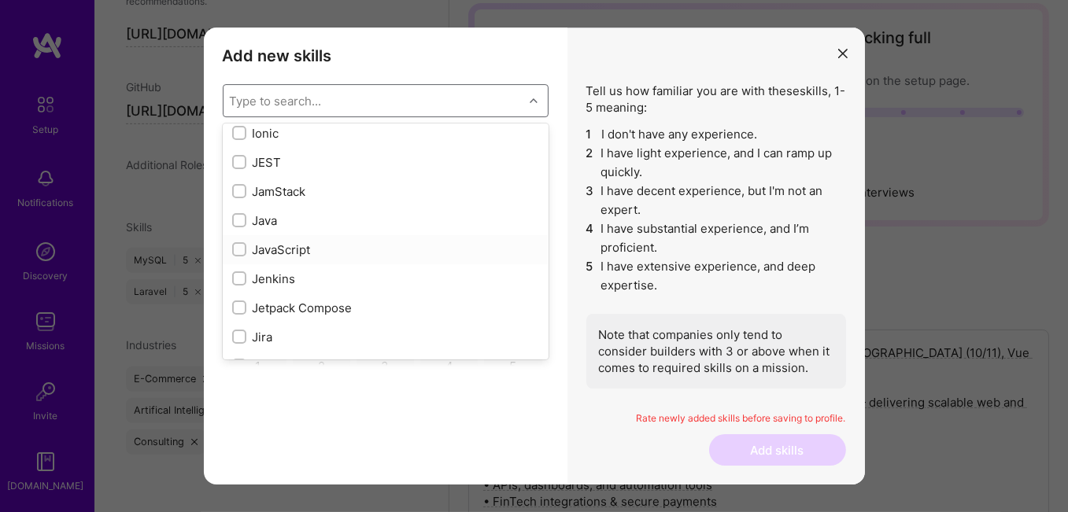
click at [231, 253] on div "JavaScript" at bounding box center [386, 249] width 326 height 29
checkbox input "true"
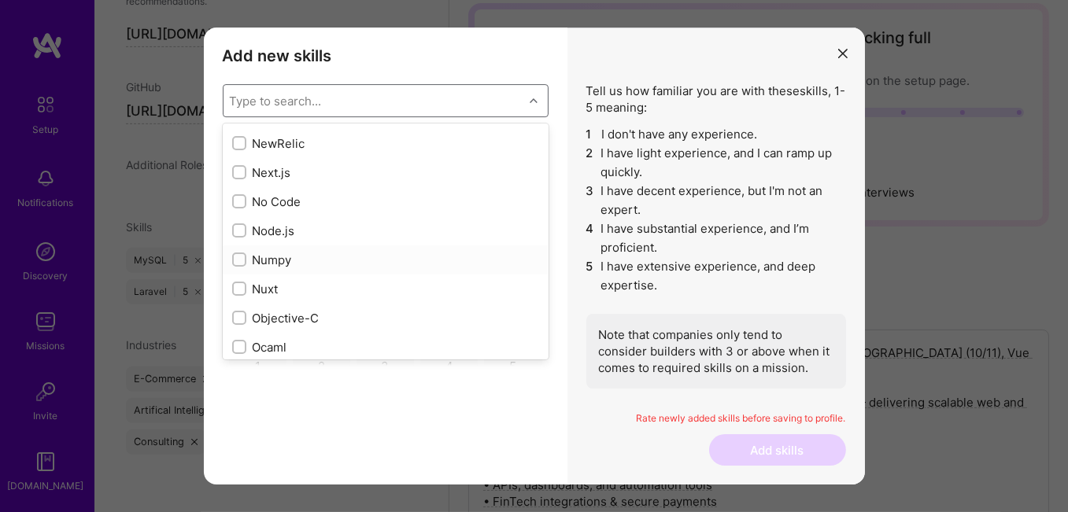
scroll to position [6297, 0]
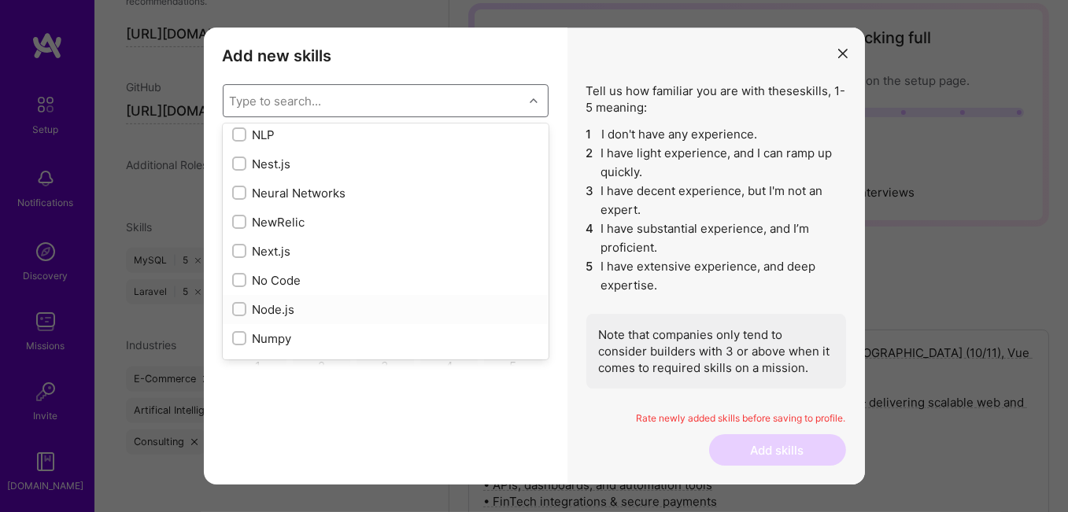
click at [240, 305] on input "modal" at bounding box center [240, 310] width 11 height 11
checkbox input "true"
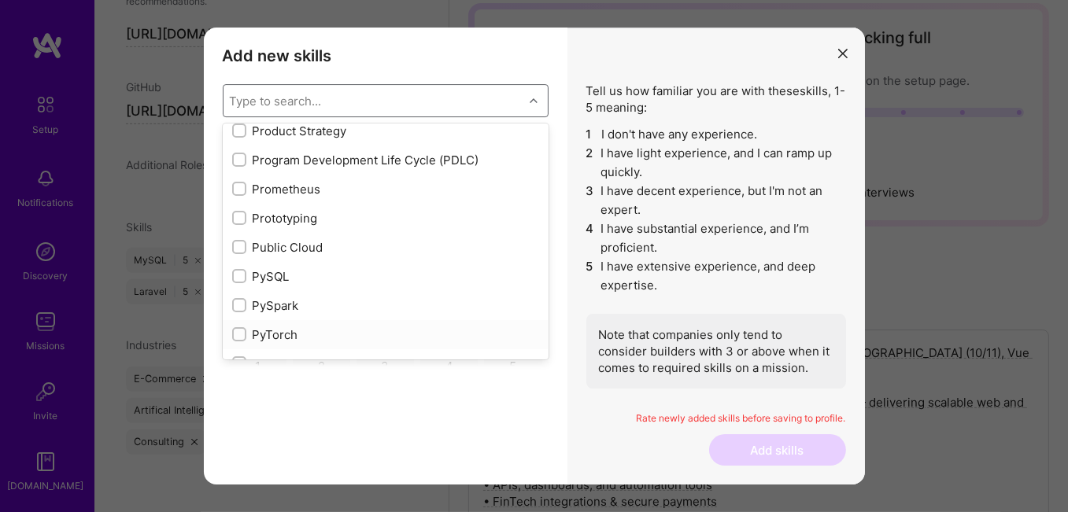
scroll to position [7399, 0]
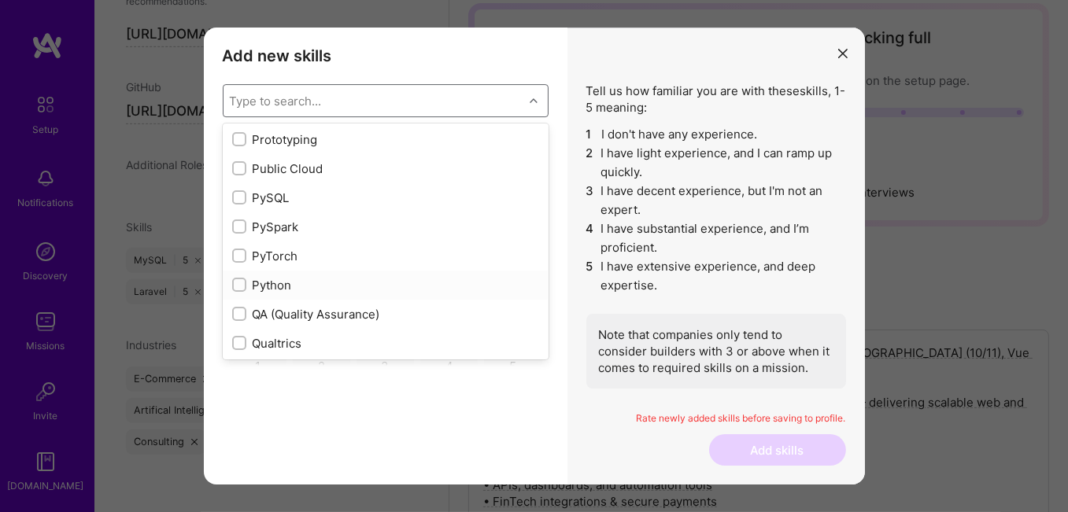
click at [240, 281] on input "modal" at bounding box center [240, 285] width 11 height 11
checkbox input "true"
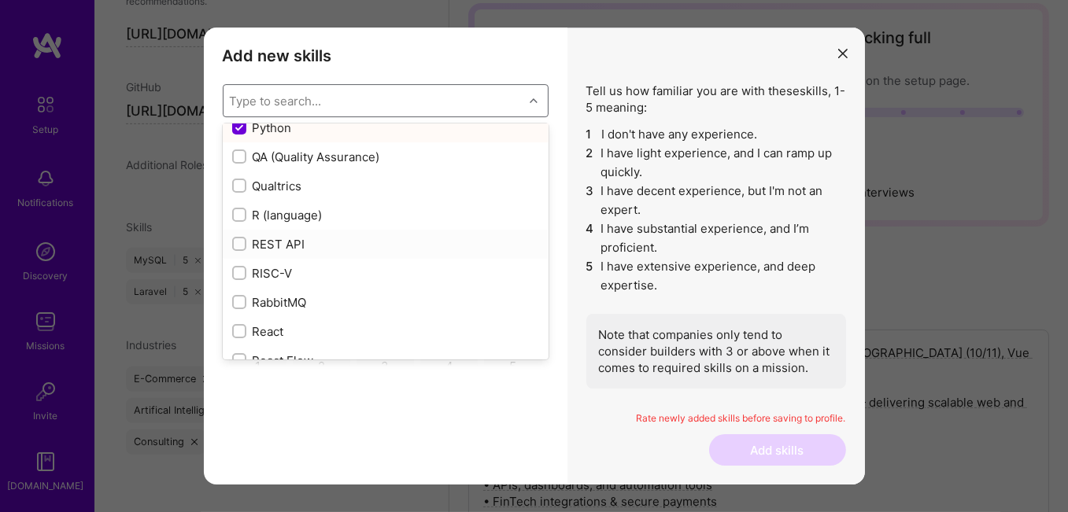
click at [244, 240] on input "modal" at bounding box center [240, 244] width 11 height 11
checkbox input "true"
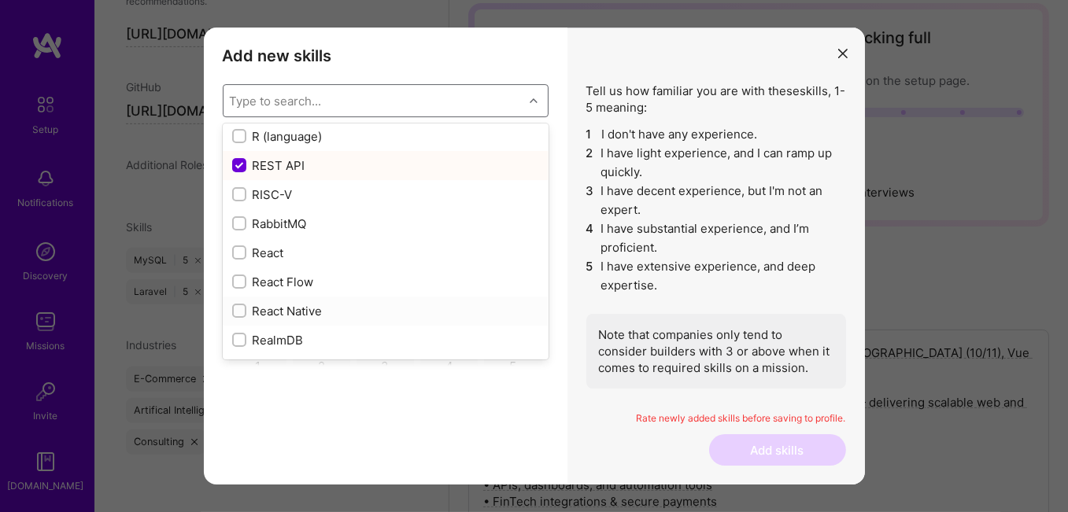
click at [242, 306] on input "modal" at bounding box center [240, 311] width 11 height 11
checkbox input "true"
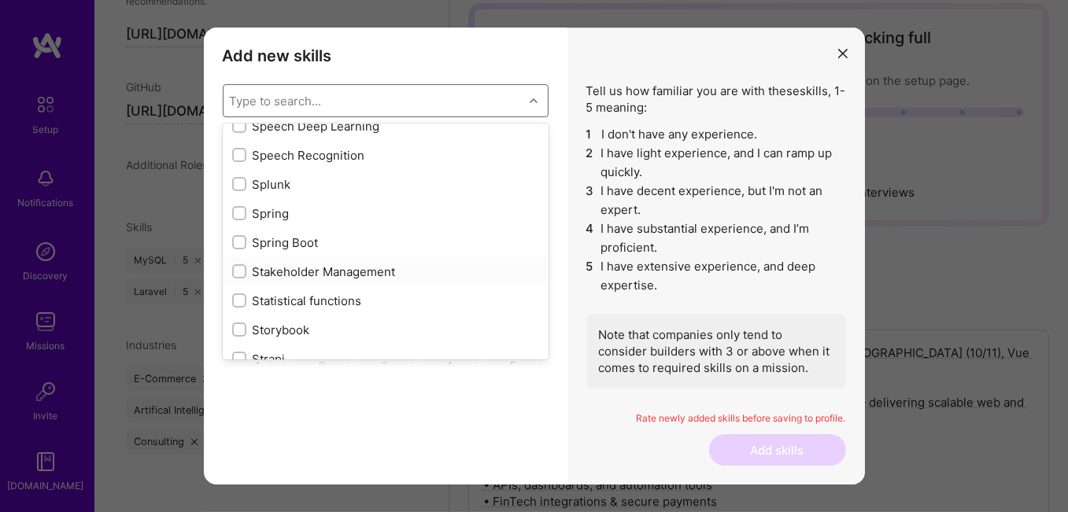
scroll to position [9209, 0]
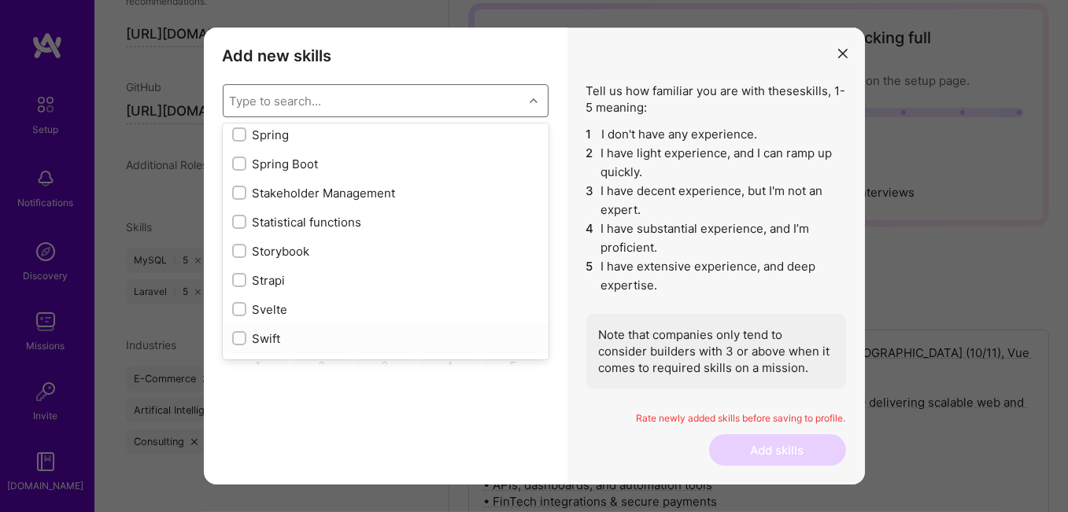
click at [235, 335] on input "modal" at bounding box center [240, 339] width 11 height 11
checkbox input "true"
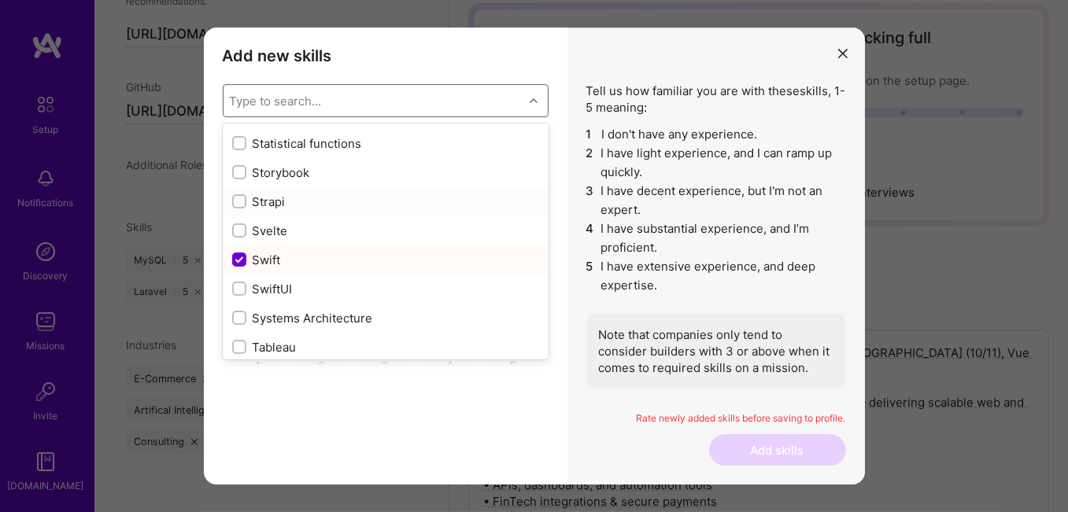
click at [242, 199] on input "modal" at bounding box center [240, 202] width 11 height 11
checkbox input "true"
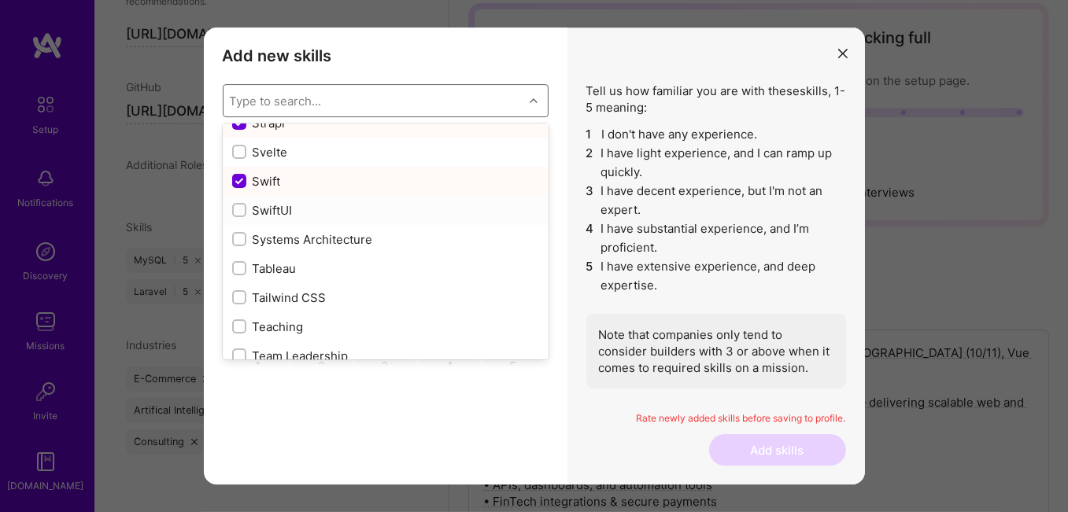
scroll to position [9446, 0]
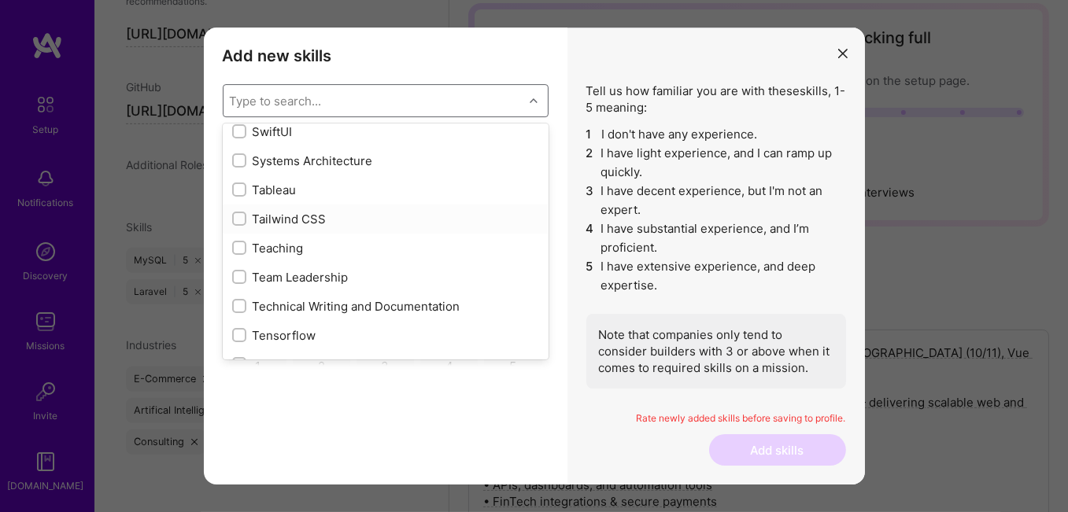
click at [238, 217] on input "modal" at bounding box center [240, 219] width 11 height 11
checkbox input "true"
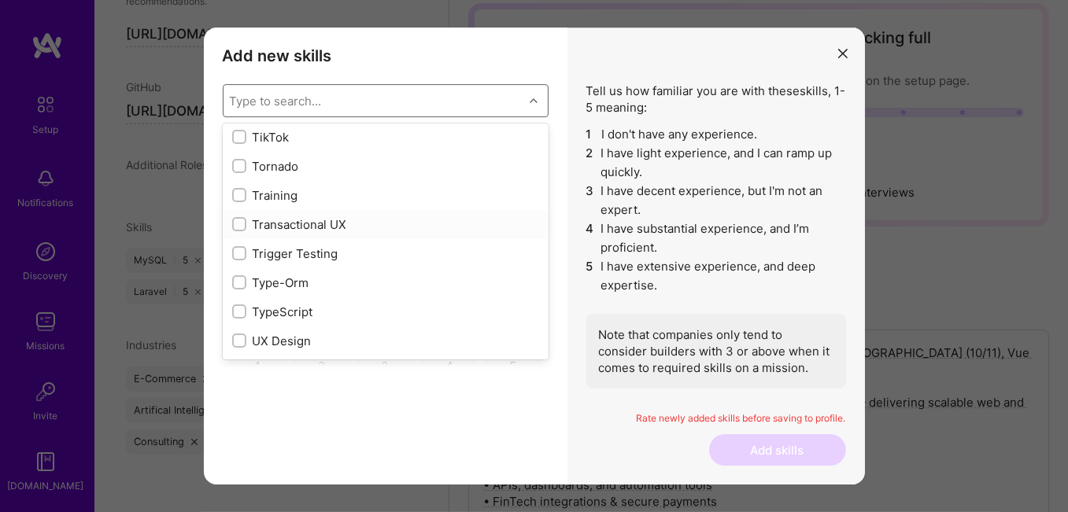
scroll to position [9839, 0]
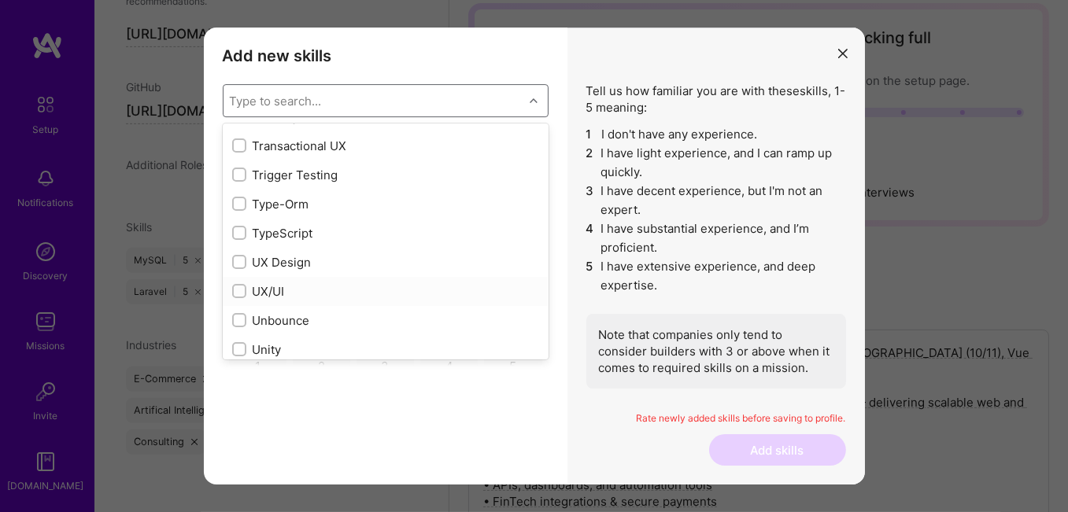
drag, startPoint x: 238, startPoint y: 284, endPoint x: 374, endPoint y: 259, distance: 138.5
click at [242, 287] on input "modal" at bounding box center [240, 292] width 11 height 11
checkbox input "true"
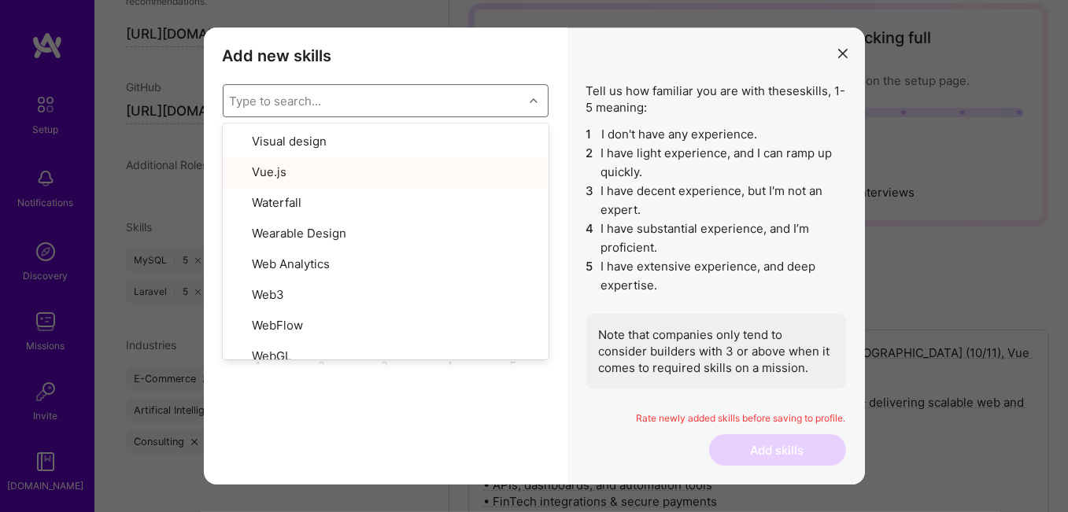
click at [457, 438] on div "Add new skills Tell us how familiar you are with given skills, using between 1 …" at bounding box center [386, 257] width 364 height 458
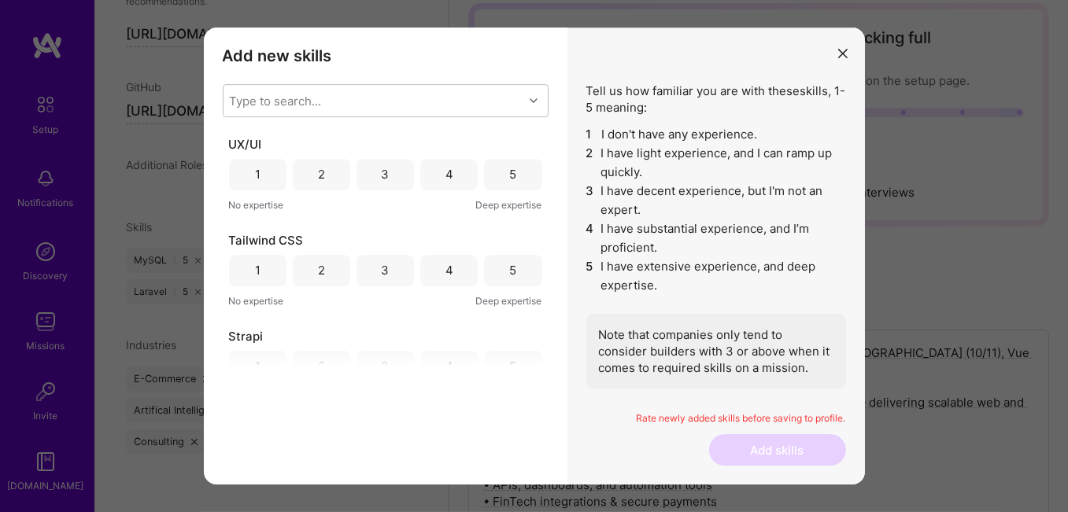
click at [510, 176] on div "5" at bounding box center [512, 174] width 7 height 17
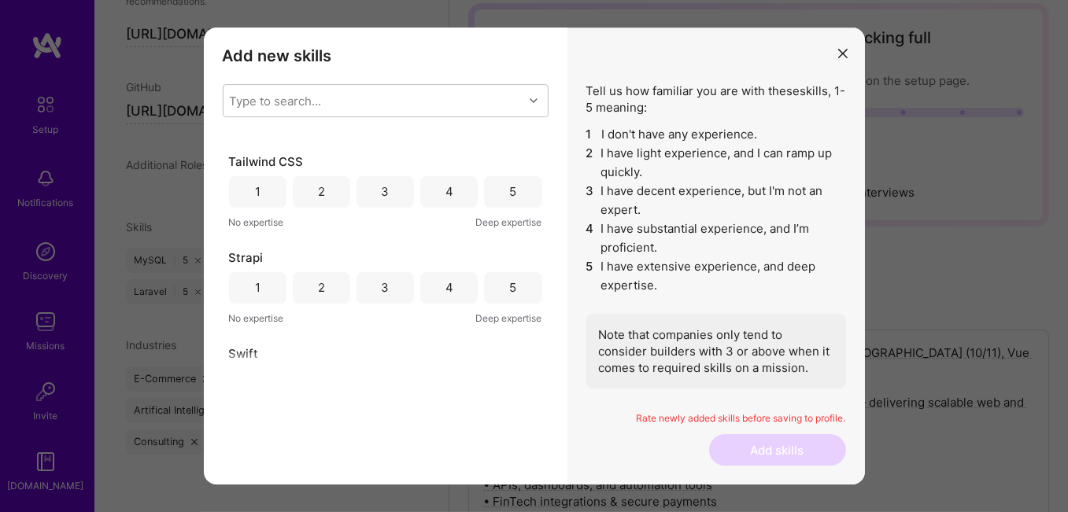
scroll to position [0, 0]
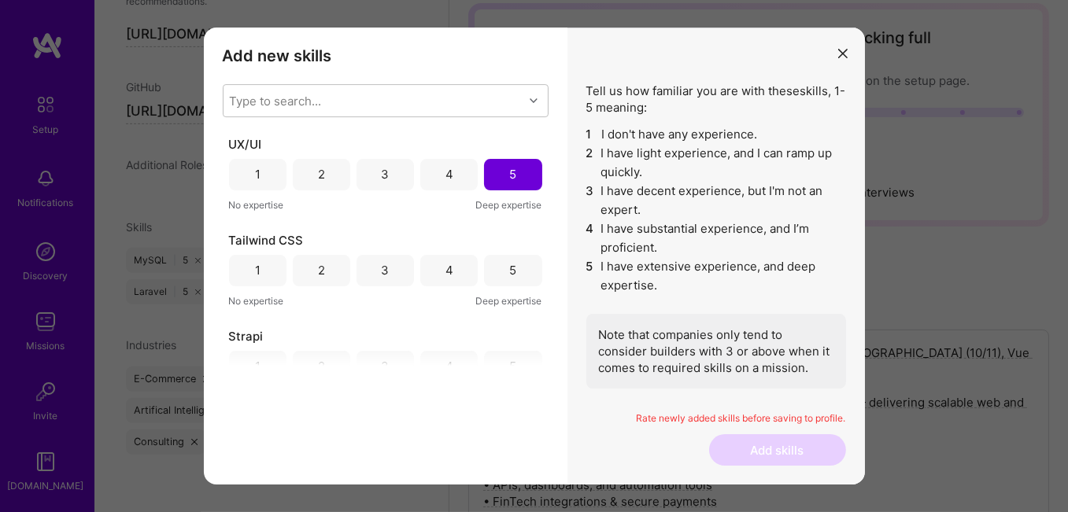
drag, startPoint x: 517, startPoint y: 265, endPoint x: 517, endPoint y: 254, distance: 11.0
click at [517, 264] on div "5" at bounding box center [512, 270] width 57 height 31
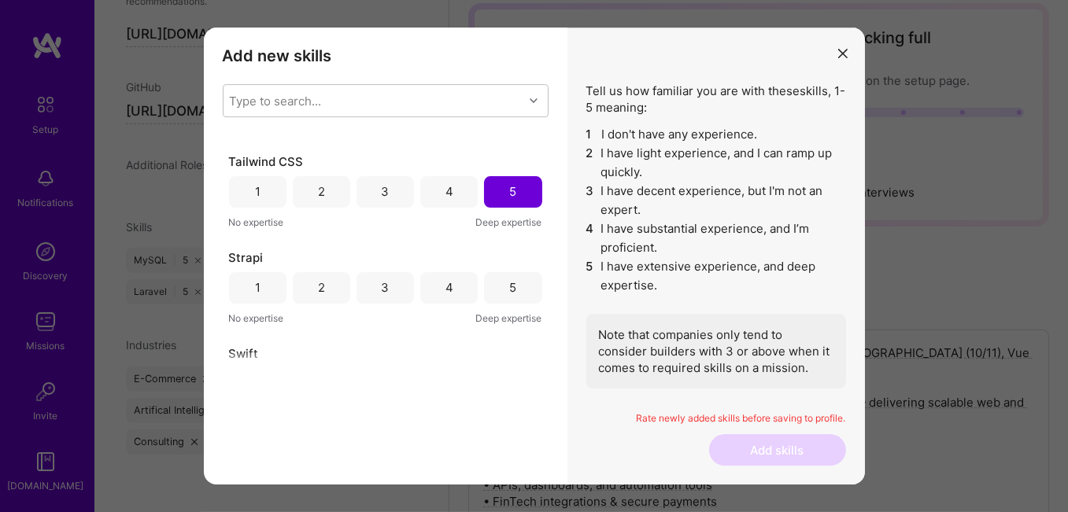
click at [510, 279] on div "5" at bounding box center [512, 287] width 7 height 17
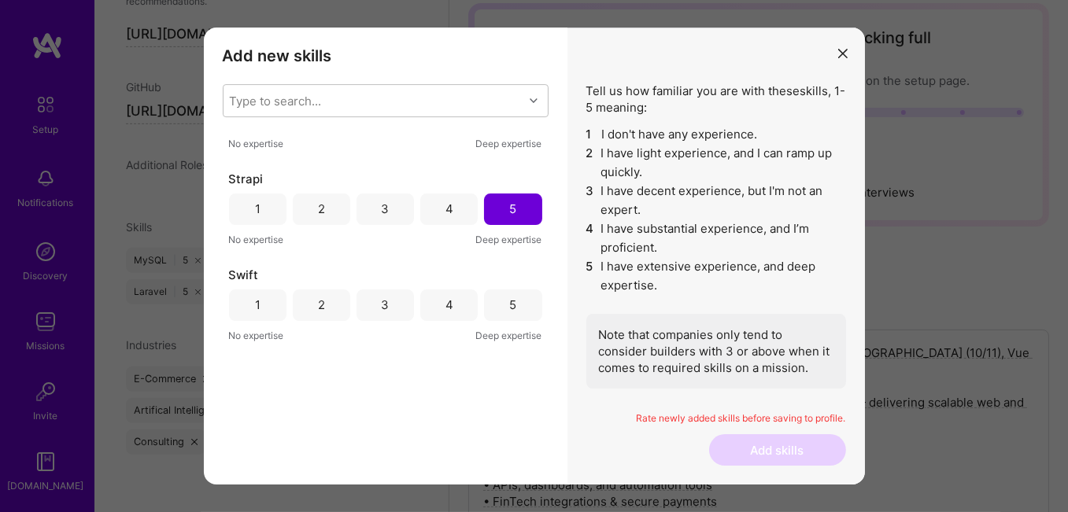
drag, startPoint x: 508, startPoint y: 298, endPoint x: 513, endPoint y: 264, distance: 35.1
click at [509, 298] on div "5" at bounding box center [512, 305] width 7 height 17
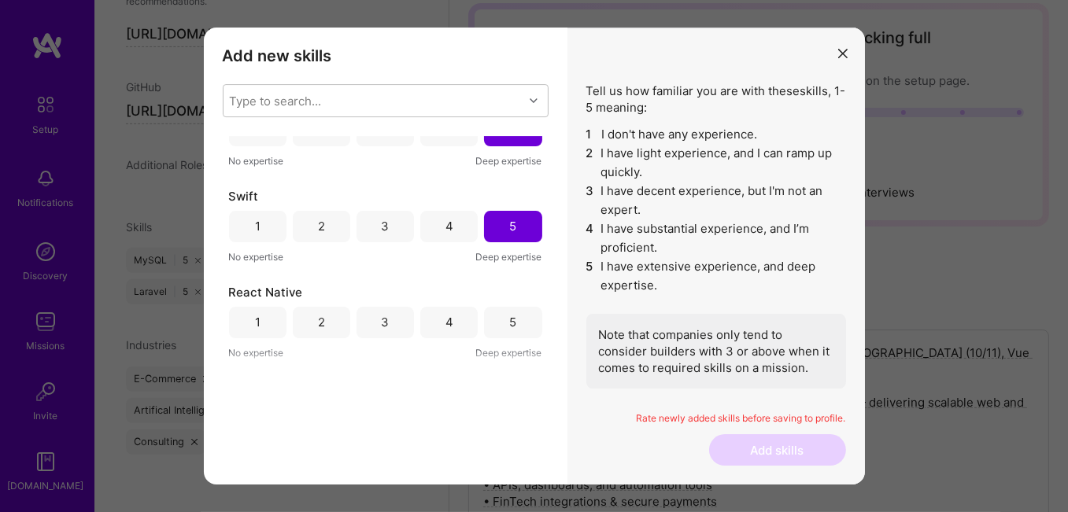
click at [514, 309] on div "5" at bounding box center [512, 322] width 57 height 31
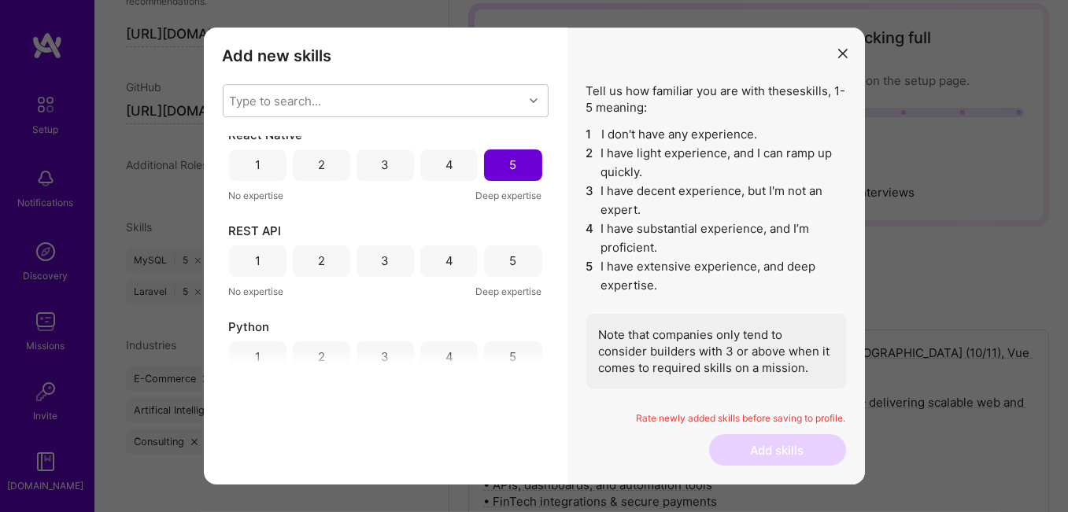
click at [511, 256] on div "5" at bounding box center [512, 261] width 7 height 17
click at [510, 345] on div "5" at bounding box center [512, 357] width 57 height 31
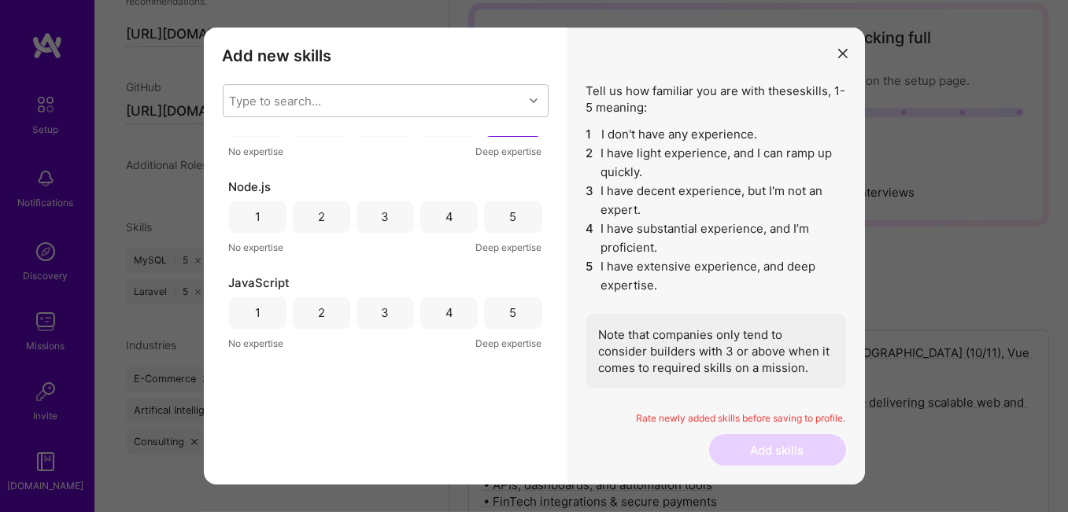
scroll to position [551, 0]
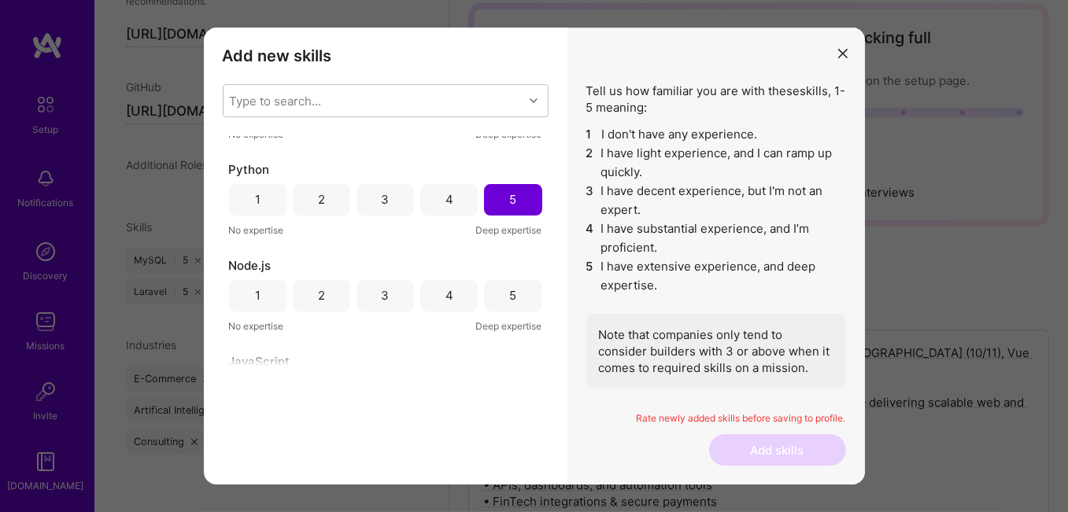
click at [510, 287] on div "5" at bounding box center [512, 295] width 7 height 17
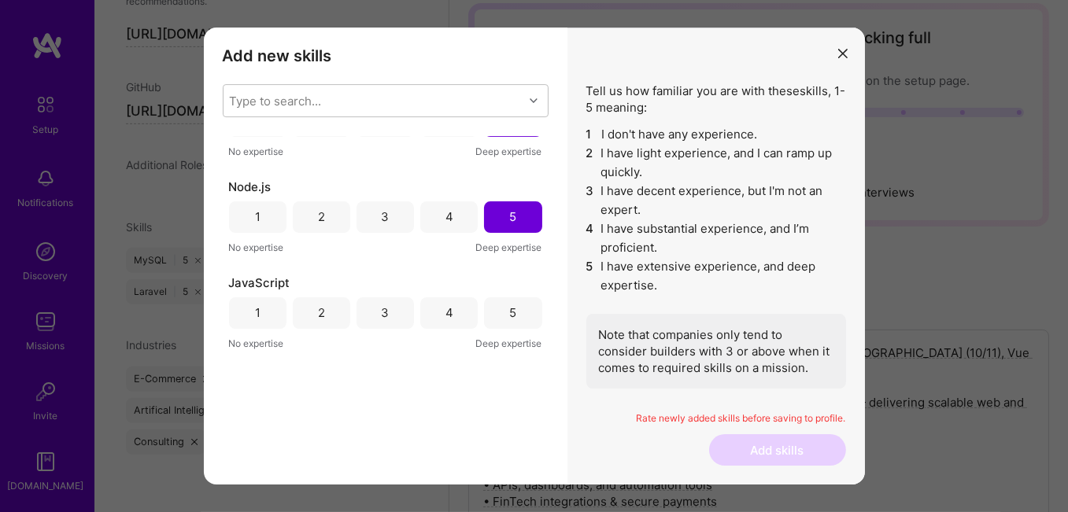
click at [513, 303] on div "5" at bounding box center [512, 313] width 57 height 31
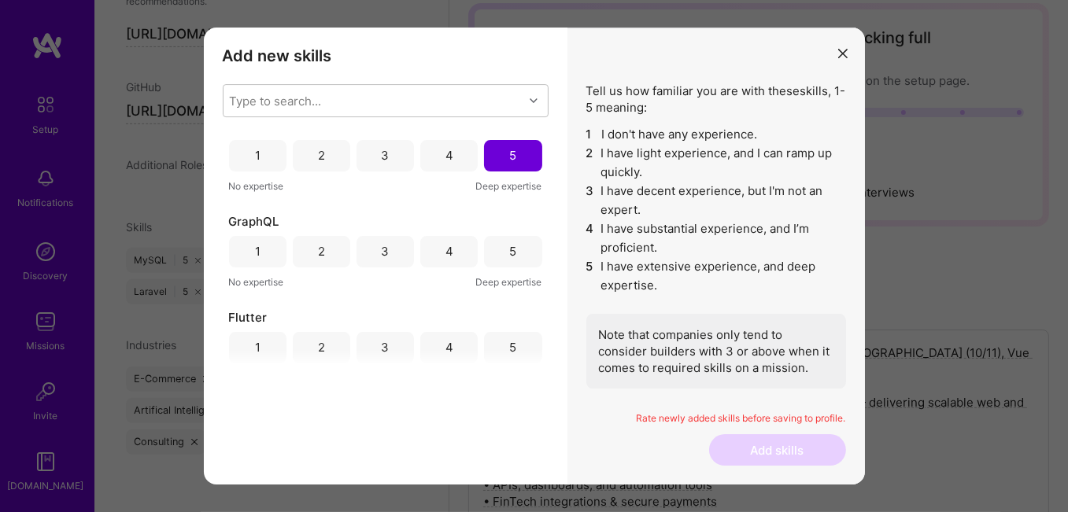
click at [509, 254] on div "5" at bounding box center [512, 251] width 7 height 17
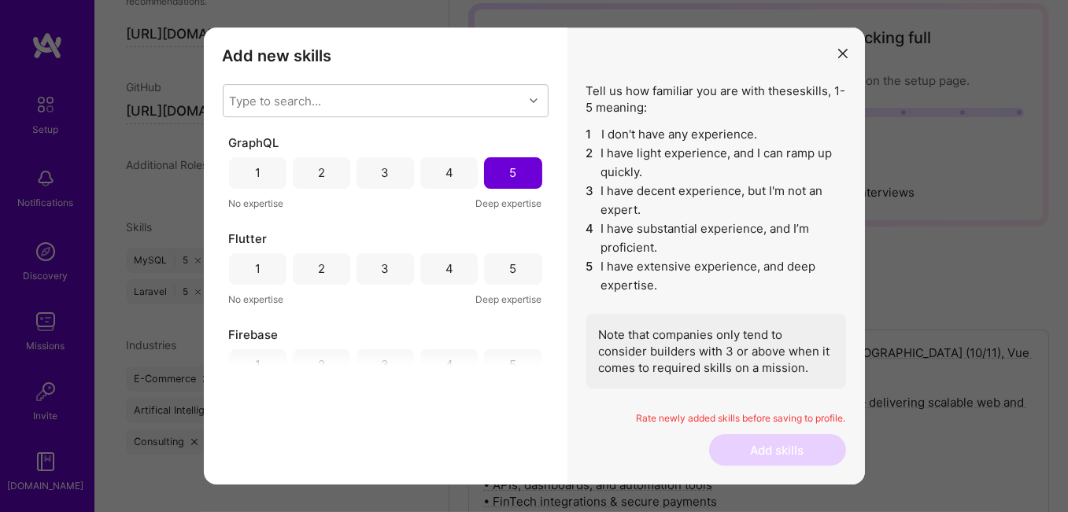
click at [512, 265] on div "5" at bounding box center [512, 268] width 57 height 31
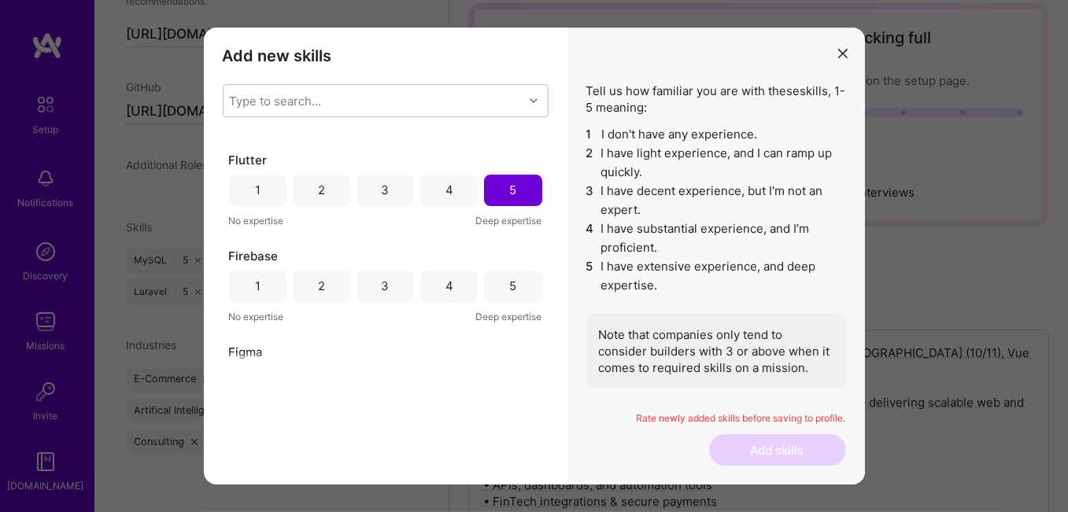
click at [513, 282] on div "5" at bounding box center [512, 286] width 57 height 31
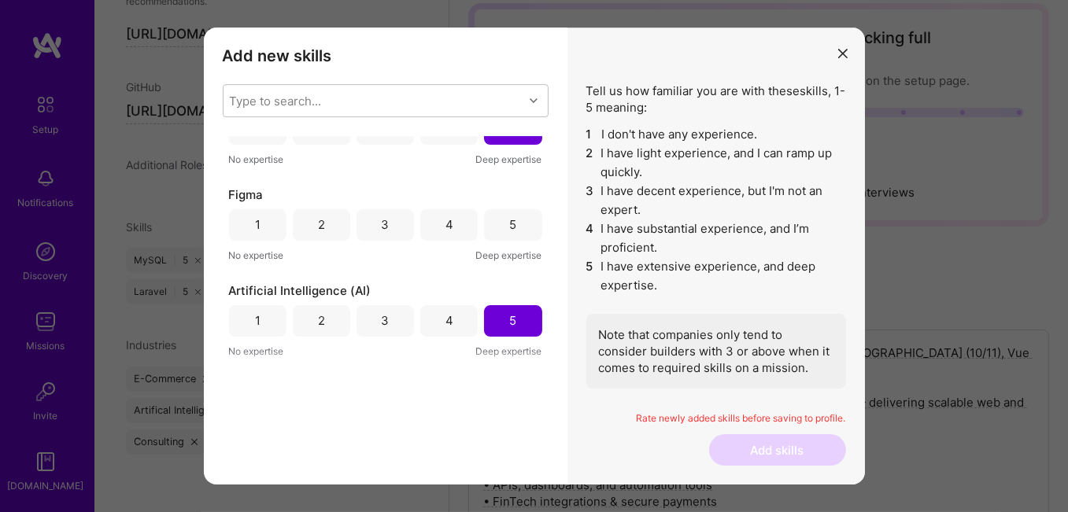
click at [509, 229] on div "5" at bounding box center [512, 224] width 7 height 17
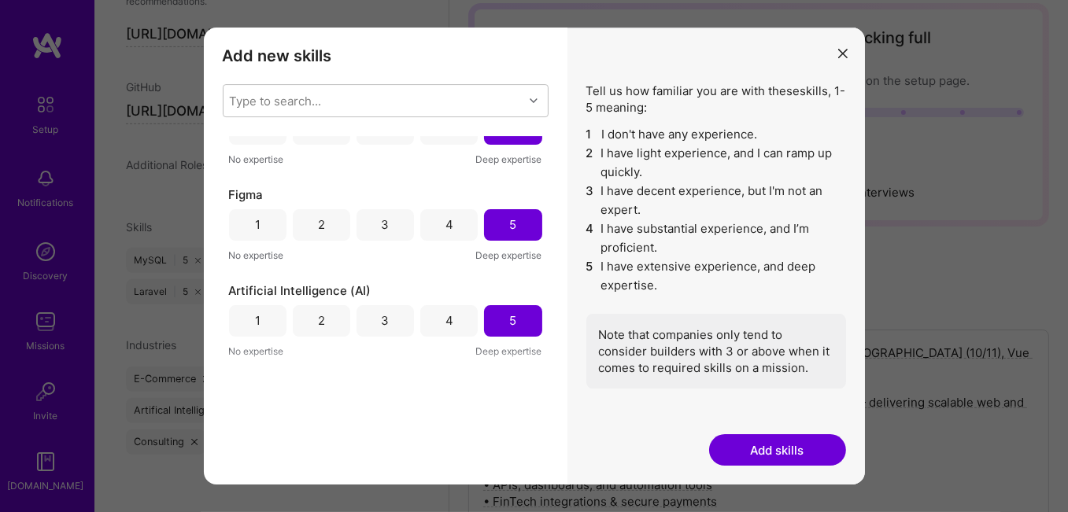
click at [794, 443] on button "Add skills" at bounding box center [777, 449] width 137 height 31
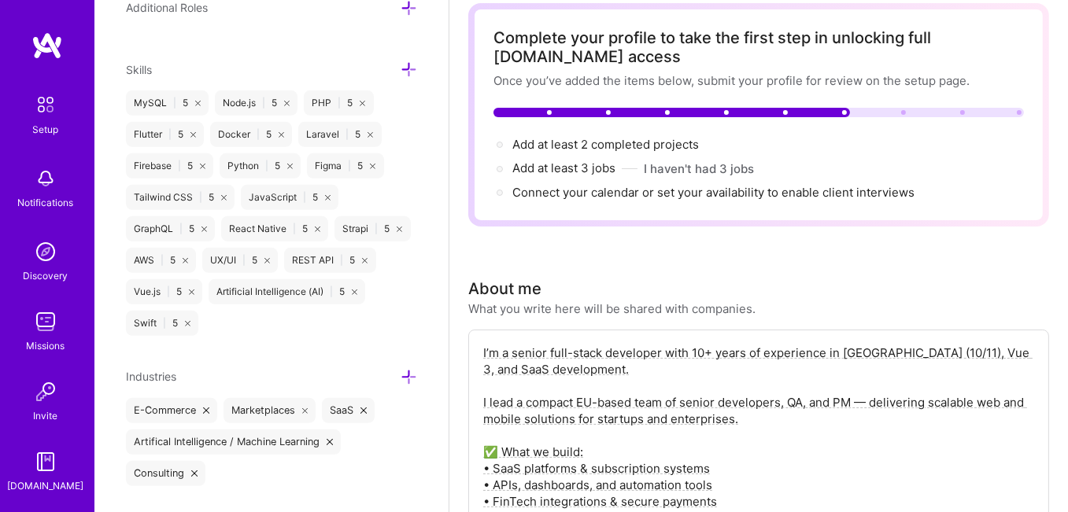
scroll to position [1076, 0]
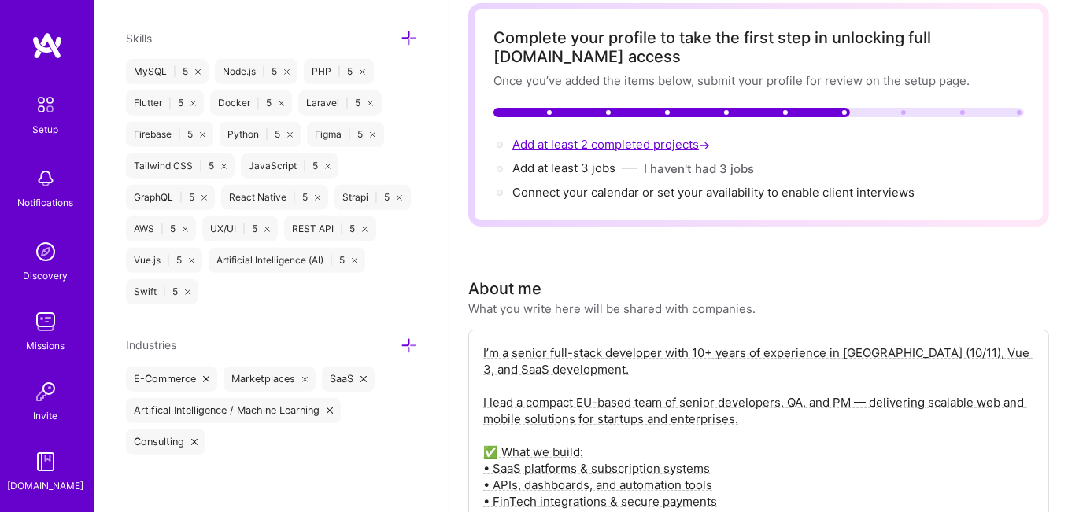
click at [580, 148] on span "Add at least 2 completed projects →" at bounding box center [612, 144] width 201 height 15
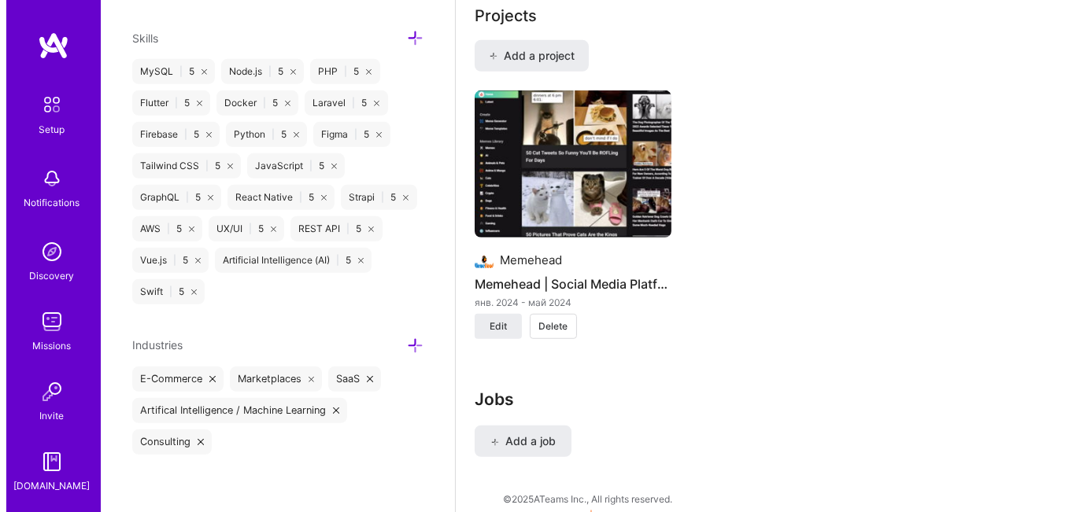
scroll to position [1403, 0]
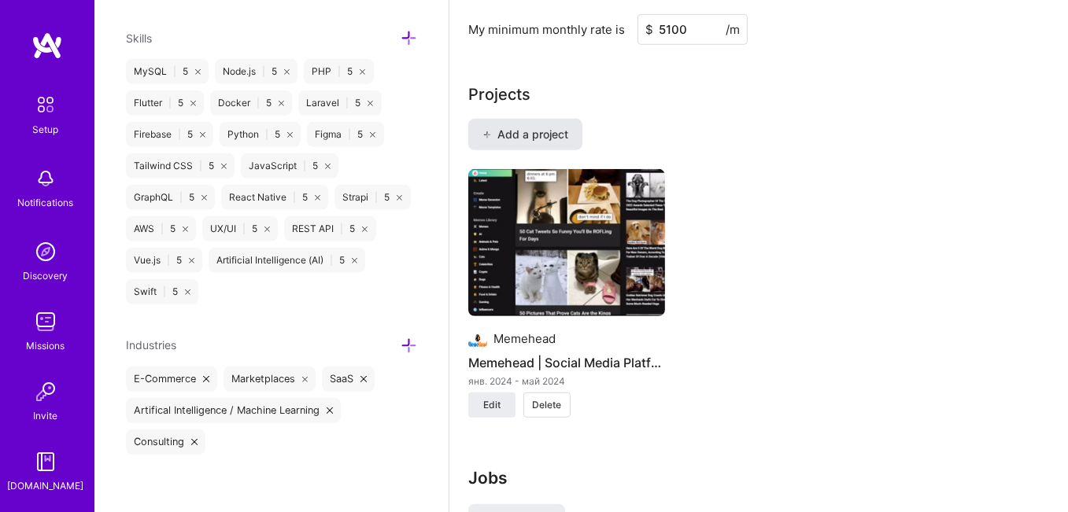
click at [544, 127] on span "Add a project" at bounding box center [526, 135] width 86 height 16
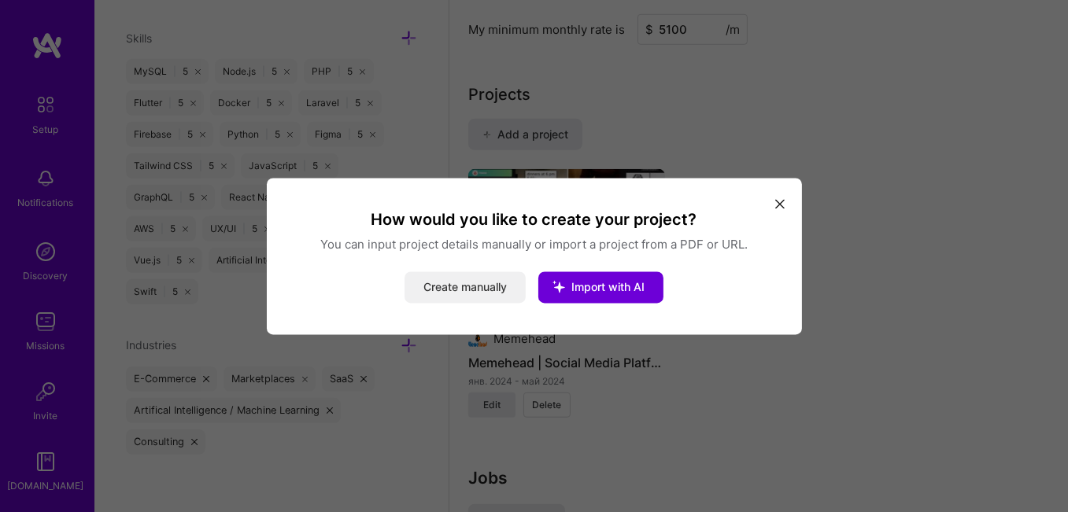
click at [474, 290] on button "Create manually" at bounding box center [465, 287] width 121 height 31
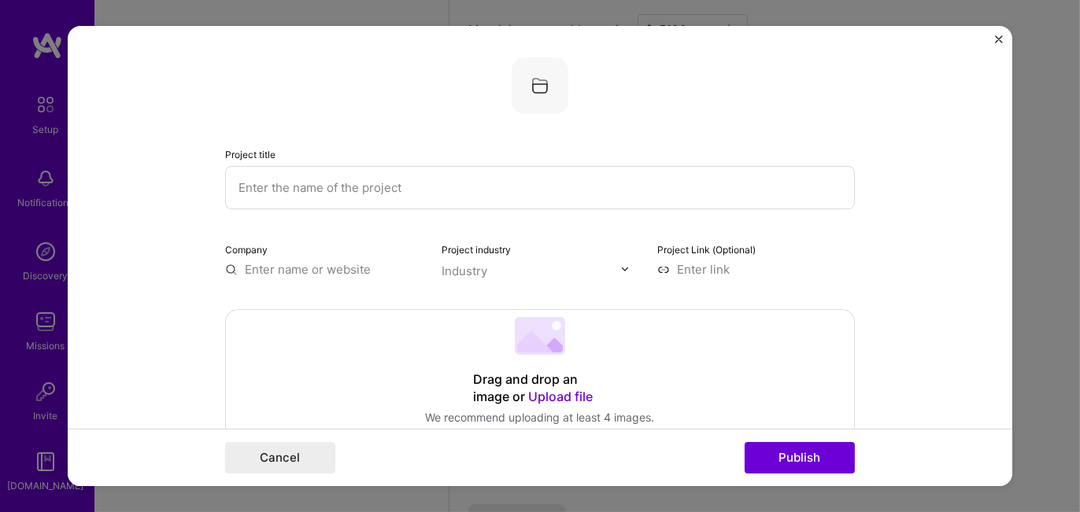
click at [291, 187] on input "text" at bounding box center [540, 187] width 630 height 43
click at [996, 38] on img "Close" at bounding box center [999, 39] width 8 height 8
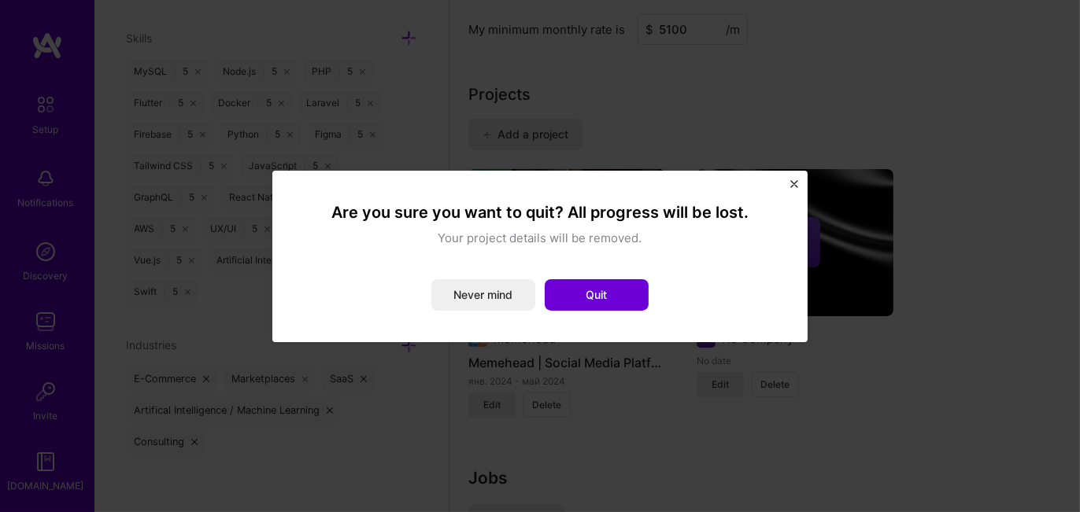
click at [795, 181] on img "Close" at bounding box center [794, 184] width 8 height 8
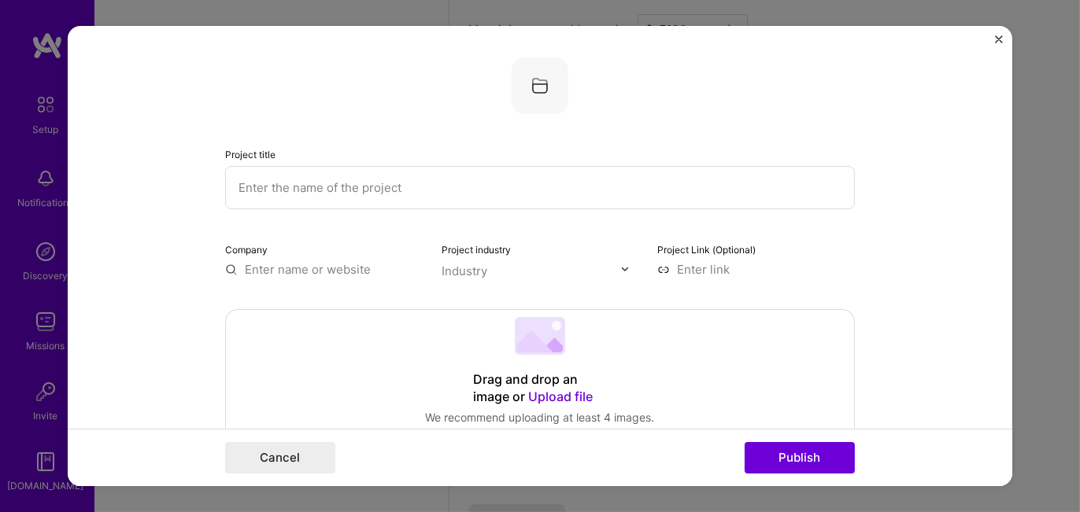
click at [995, 39] on img "Close" at bounding box center [999, 39] width 8 height 8
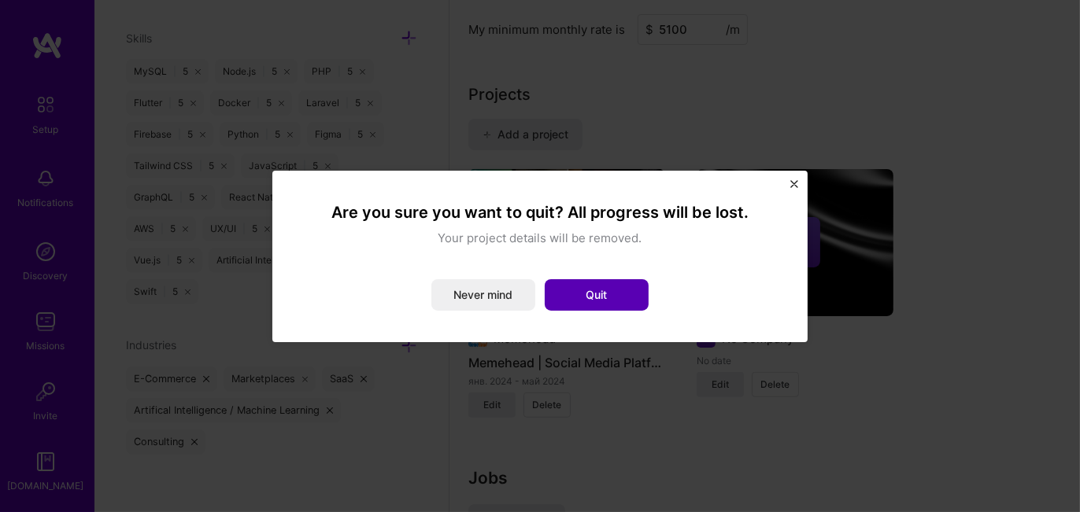
click at [596, 298] on button "Quit" at bounding box center [597, 294] width 104 height 31
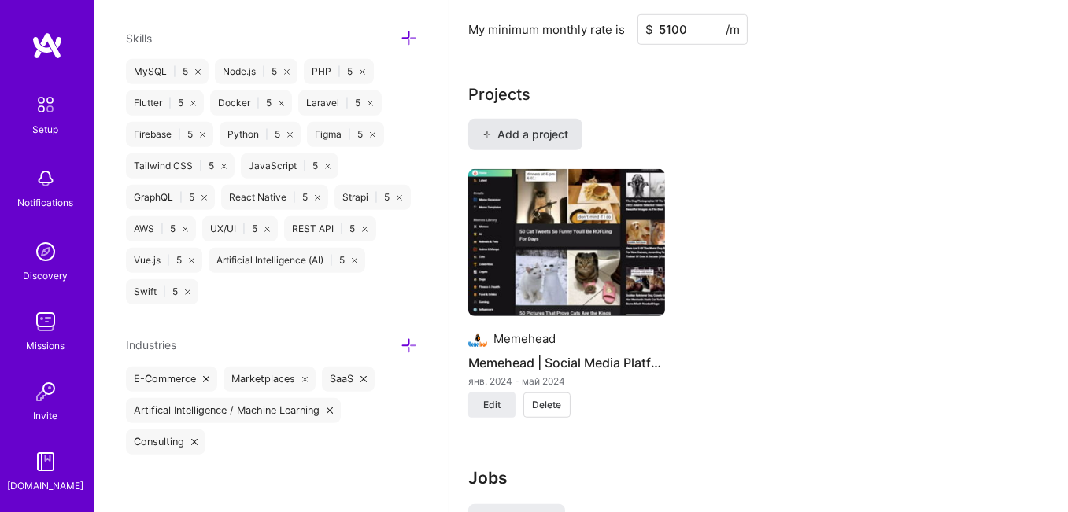
click at [497, 127] on span "Add a project" at bounding box center [526, 135] width 86 height 16
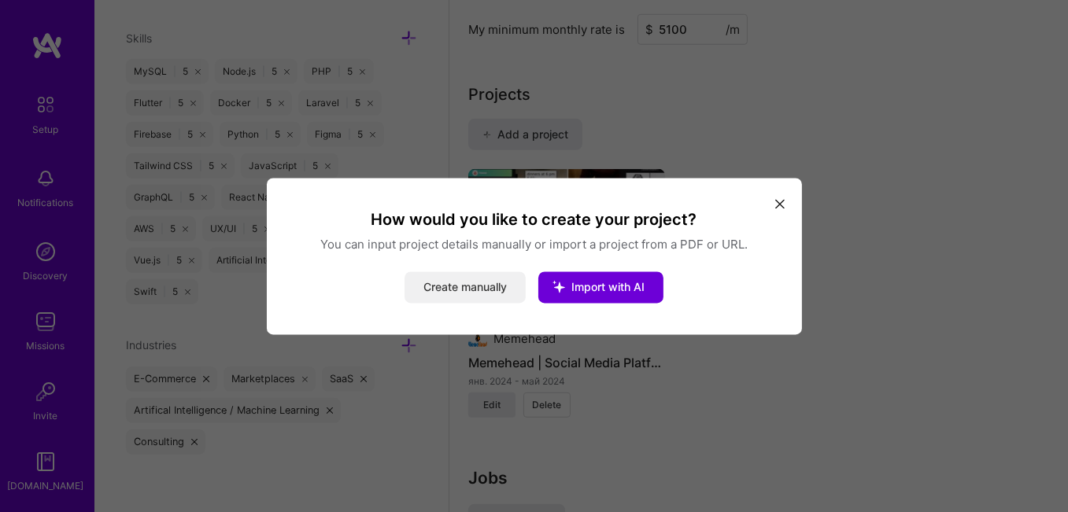
click at [494, 290] on button "Create manually" at bounding box center [465, 287] width 121 height 31
